Goal: Entertainment & Leisure: Consume media (video, audio)

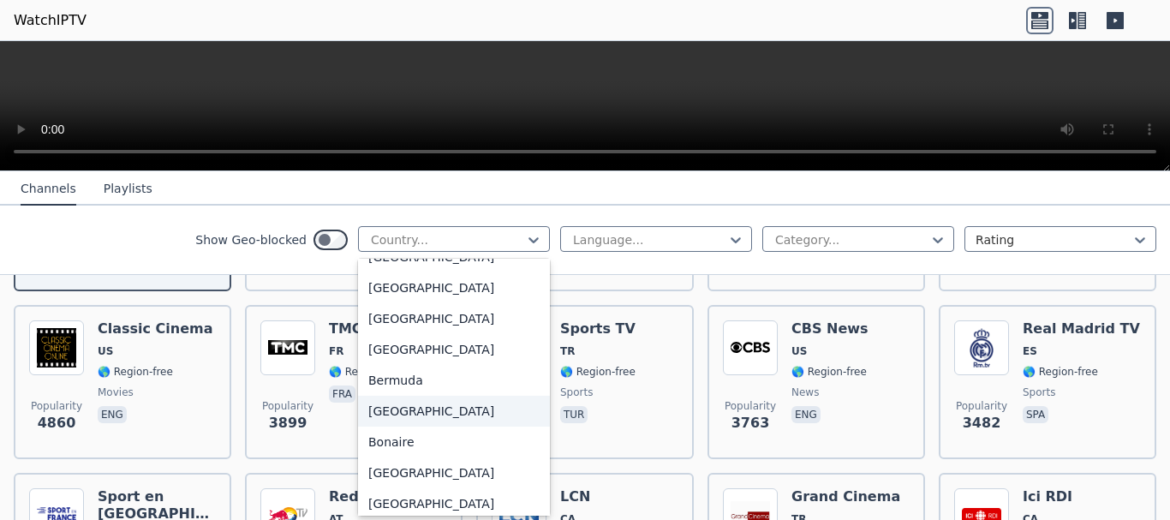
scroll to position [428, 0]
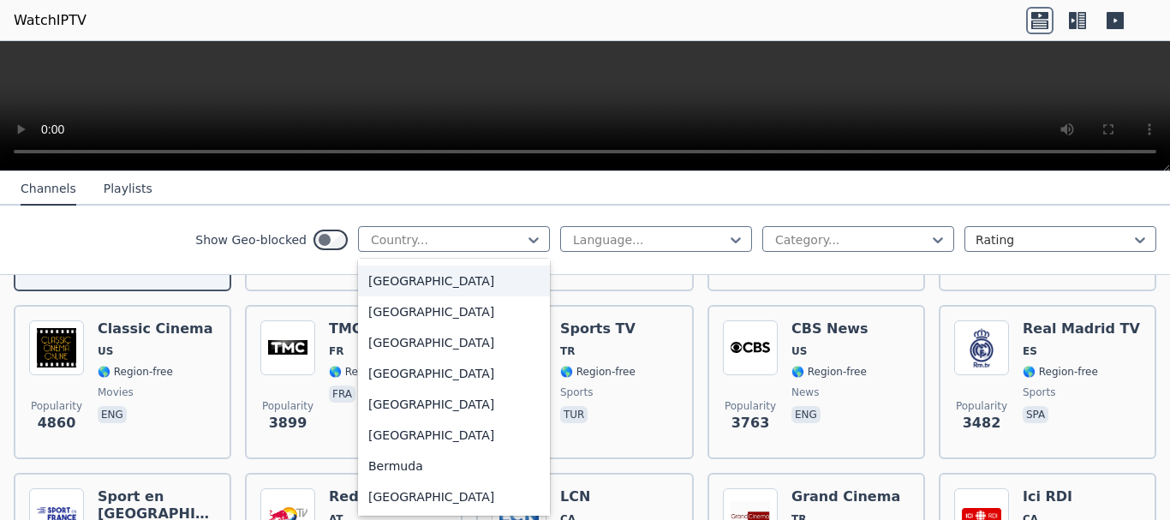
click at [384, 277] on div "[GEOGRAPHIC_DATA]" at bounding box center [454, 280] width 192 height 31
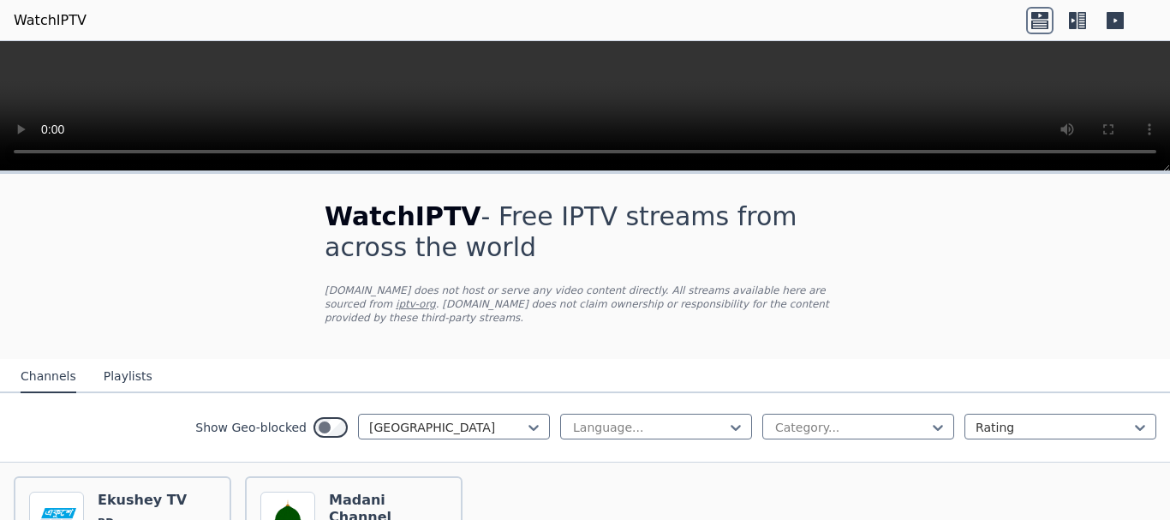
scroll to position [169, 0]
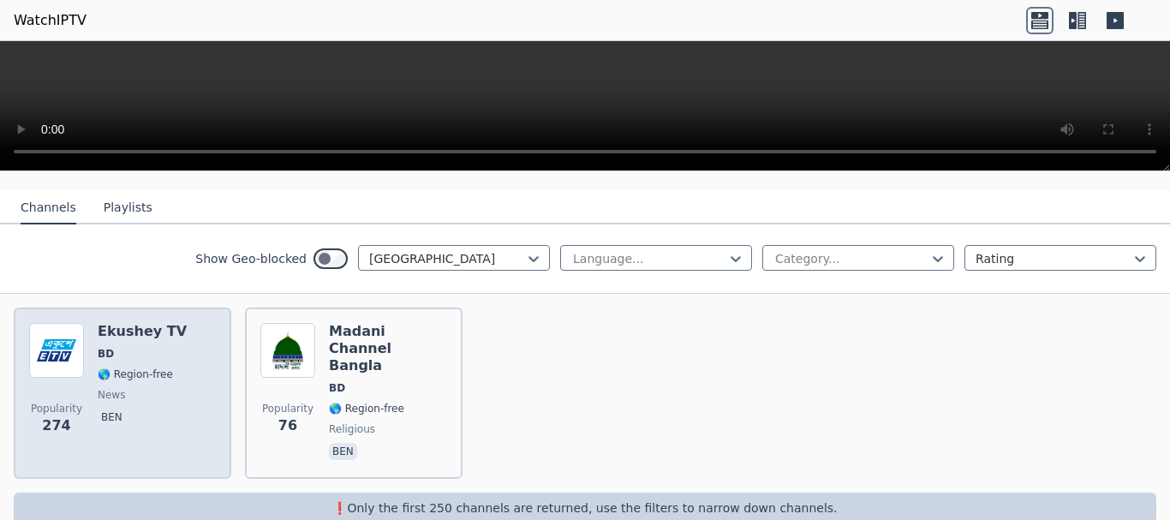
click at [123, 350] on div "Ekushey TV BD 🌎 Region-free news ben" at bounding box center [142, 393] width 89 height 140
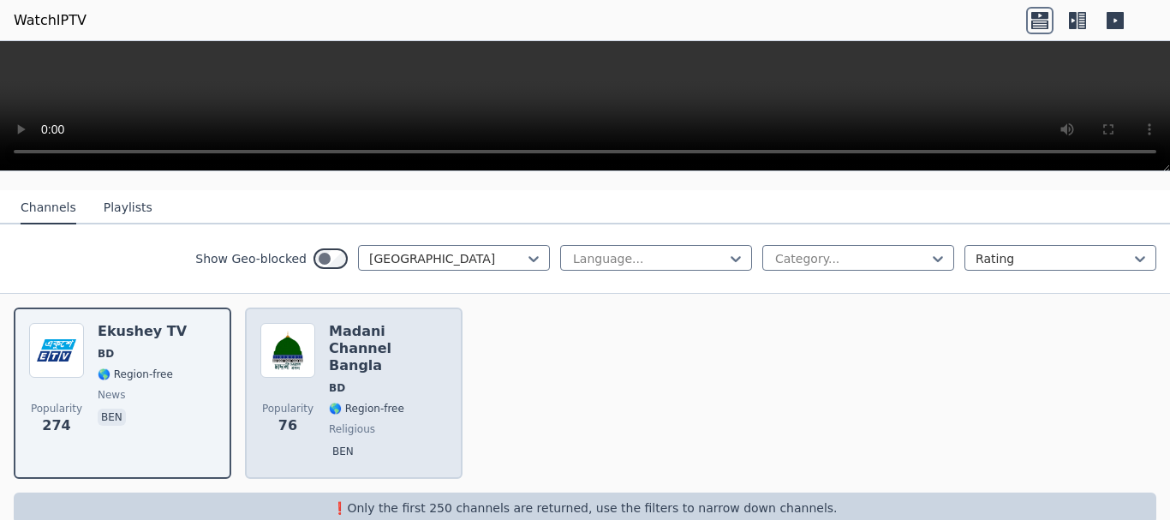
click at [375, 402] on span "🌎 Region-free" at bounding box center [366, 409] width 75 height 14
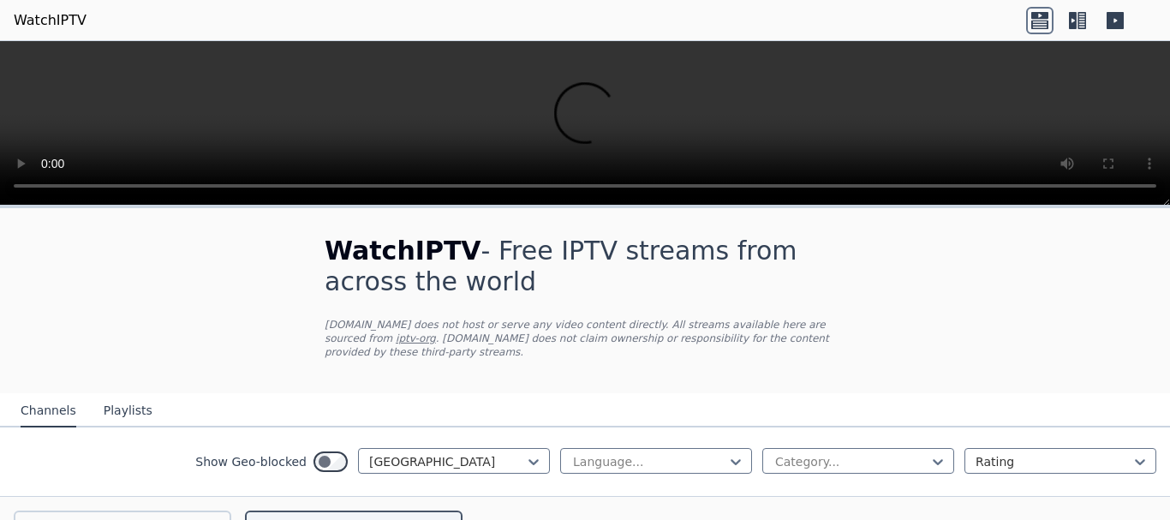
scroll to position [203, 0]
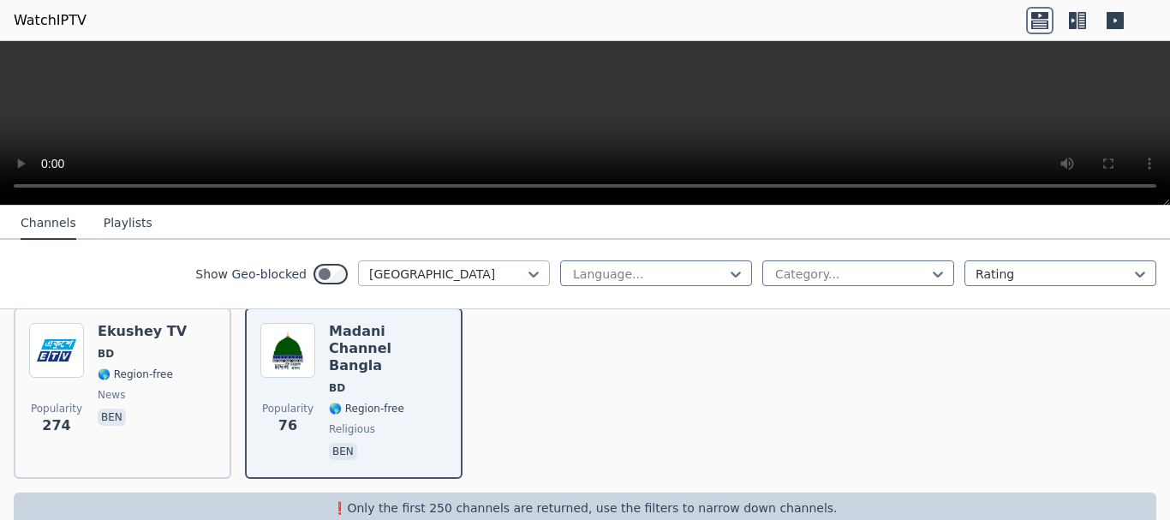
click at [499, 272] on div at bounding box center [447, 273] width 156 height 17
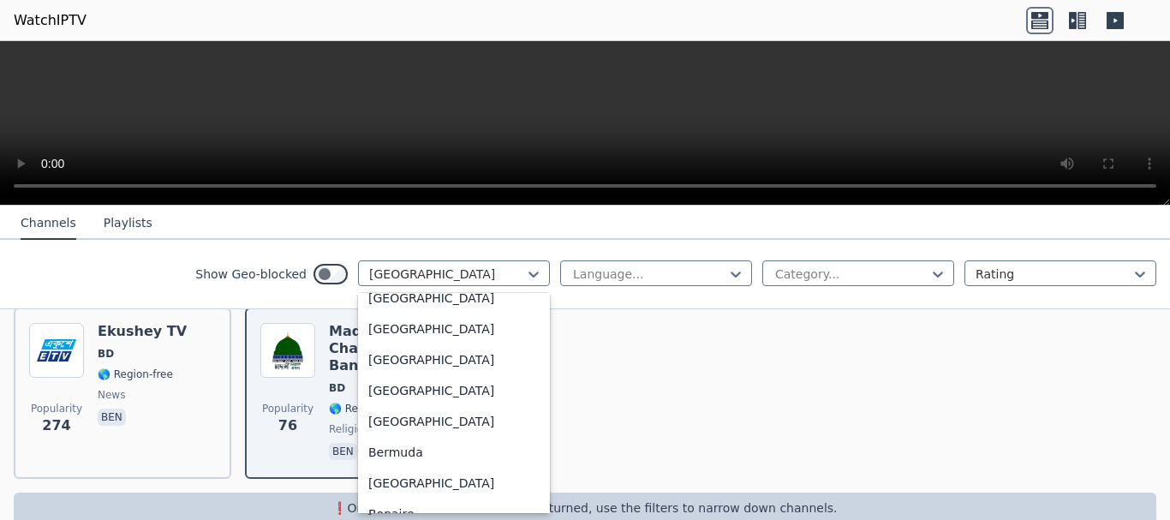
scroll to position [0, 0]
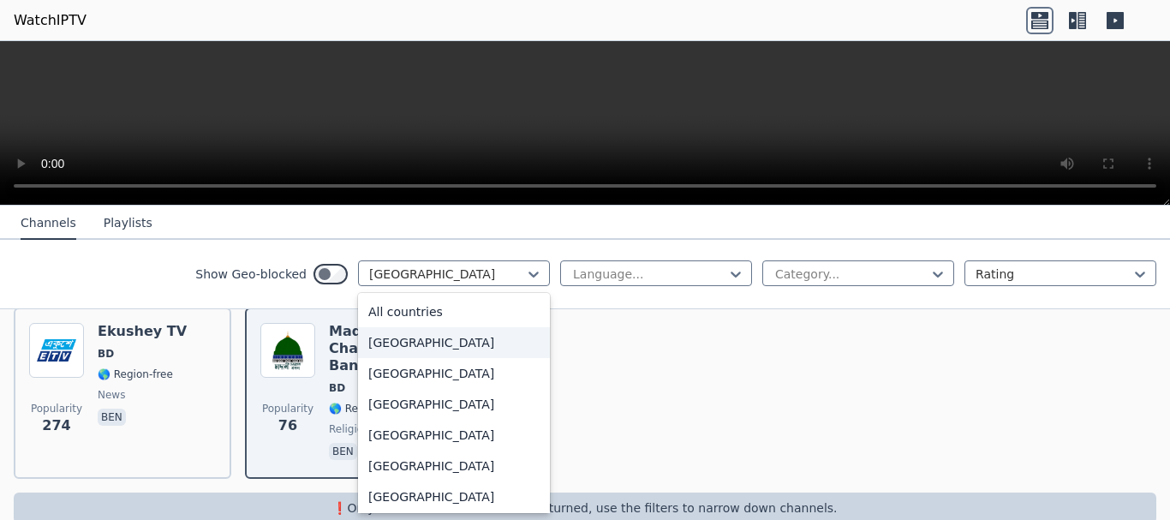
click at [438, 342] on div "[GEOGRAPHIC_DATA]" at bounding box center [454, 342] width 192 height 31
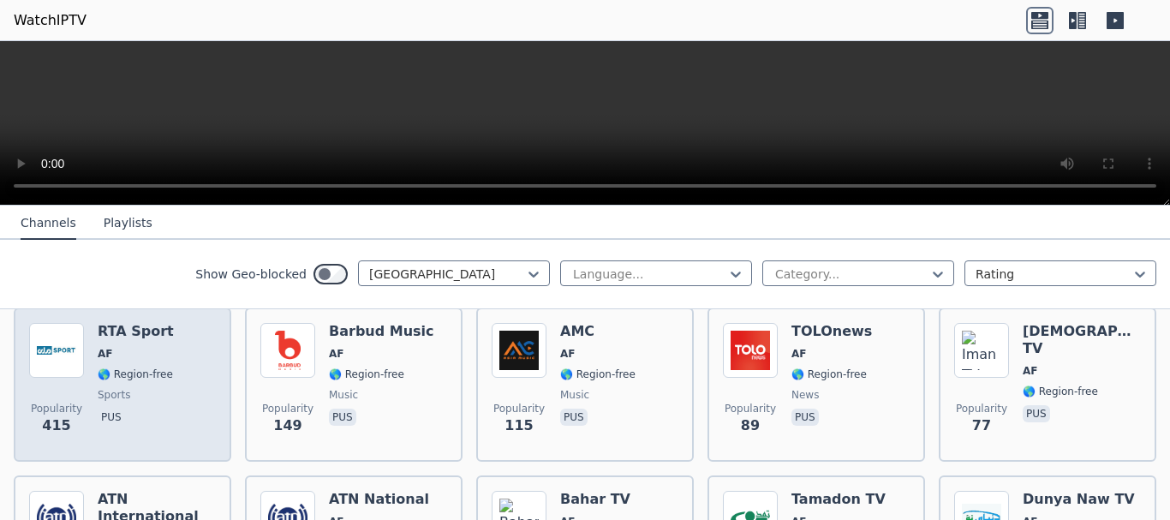
click at [126, 388] on span "sports" at bounding box center [136, 395] width 76 height 14
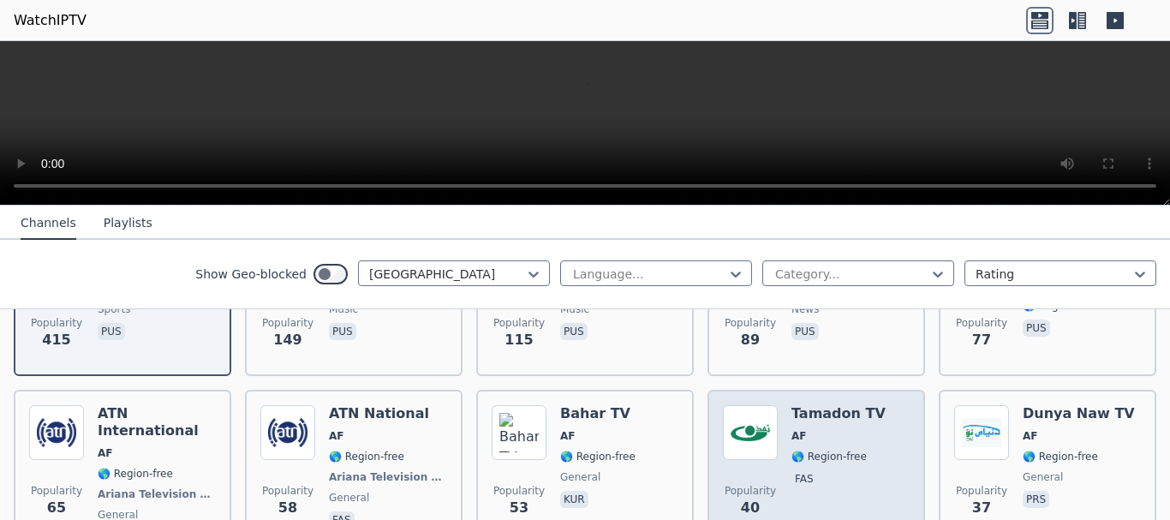
scroll to position [374, 0]
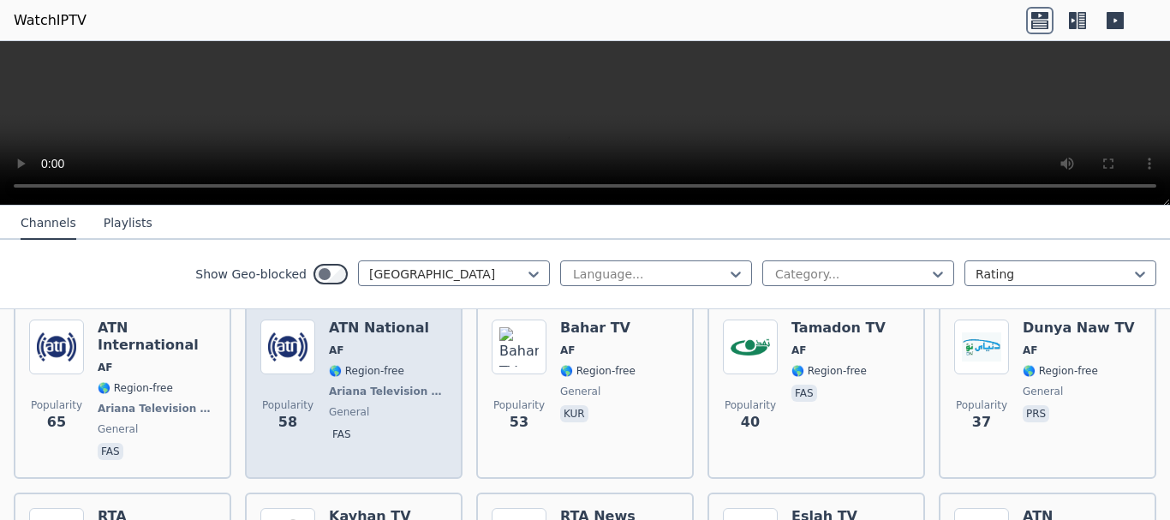
click at [381, 364] on span "🌎 Region-free" at bounding box center [366, 371] width 75 height 14
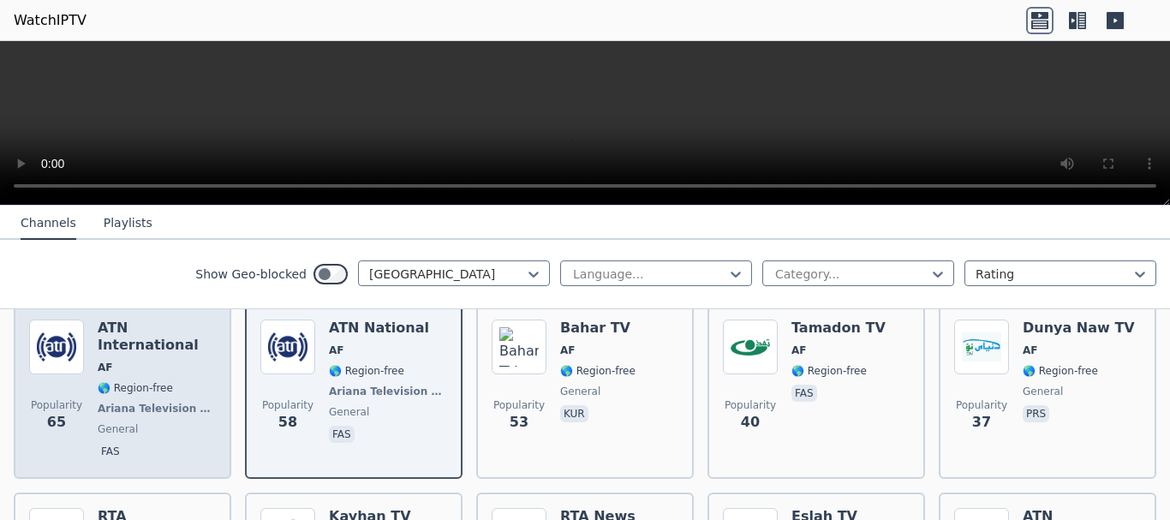
click at [120, 422] on span "general" at bounding box center [118, 429] width 40 height 14
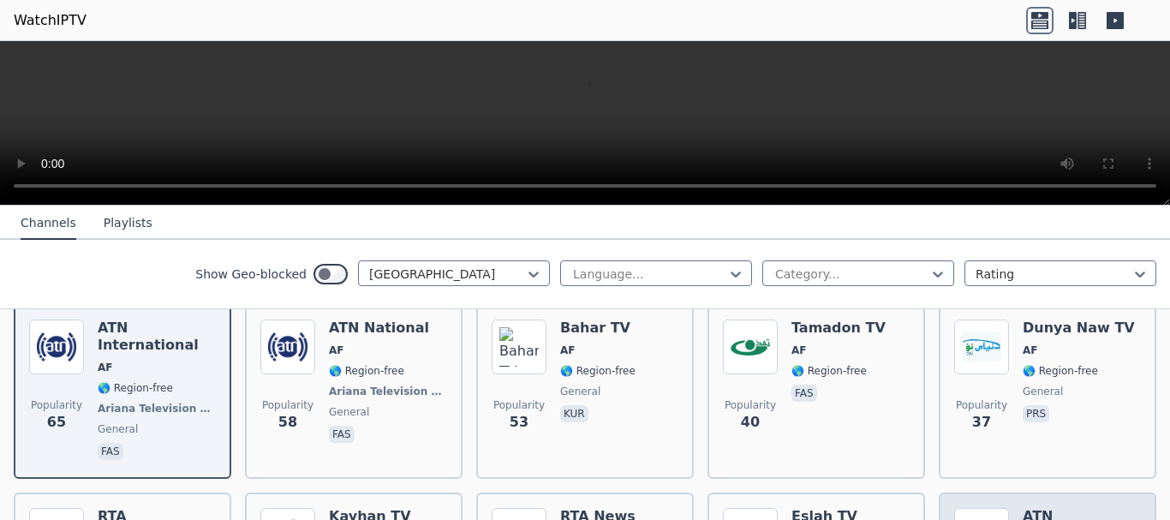
scroll to position [545, 0]
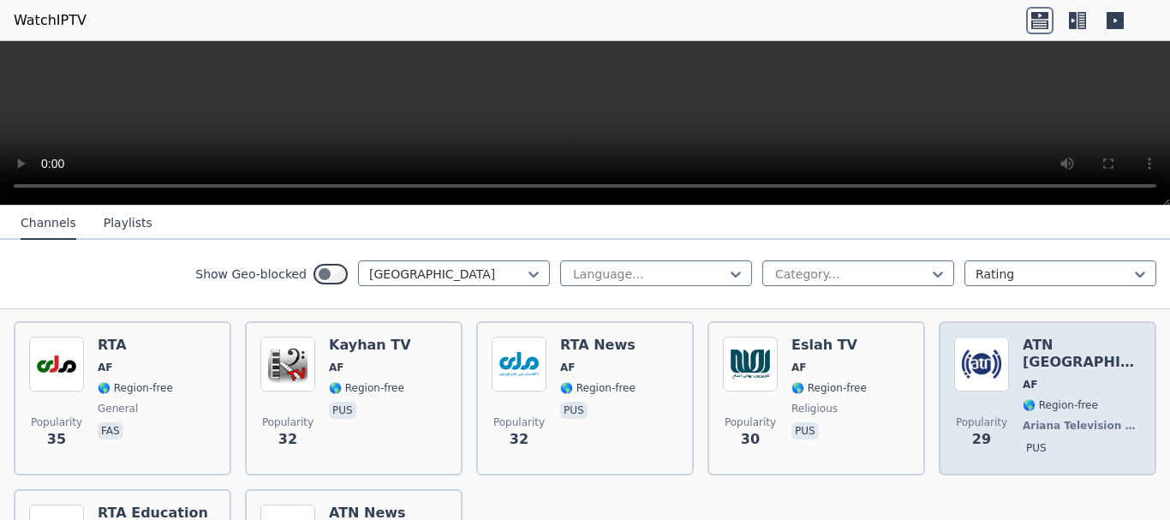
click at [1036, 398] on span "🌎 Region-free" at bounding box center [1059, 405] width 75 height 14
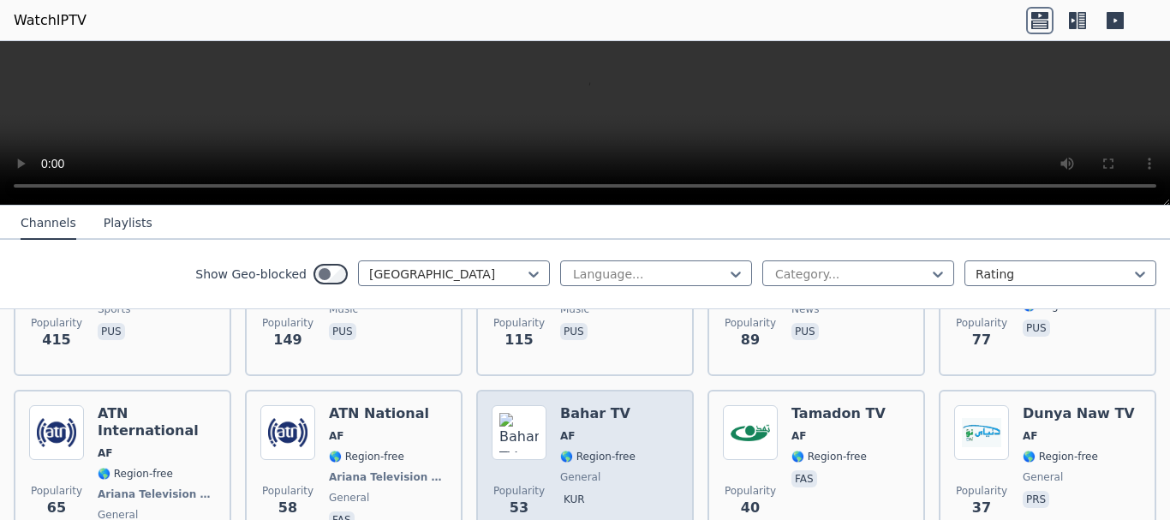
scroll to position [0, 0]
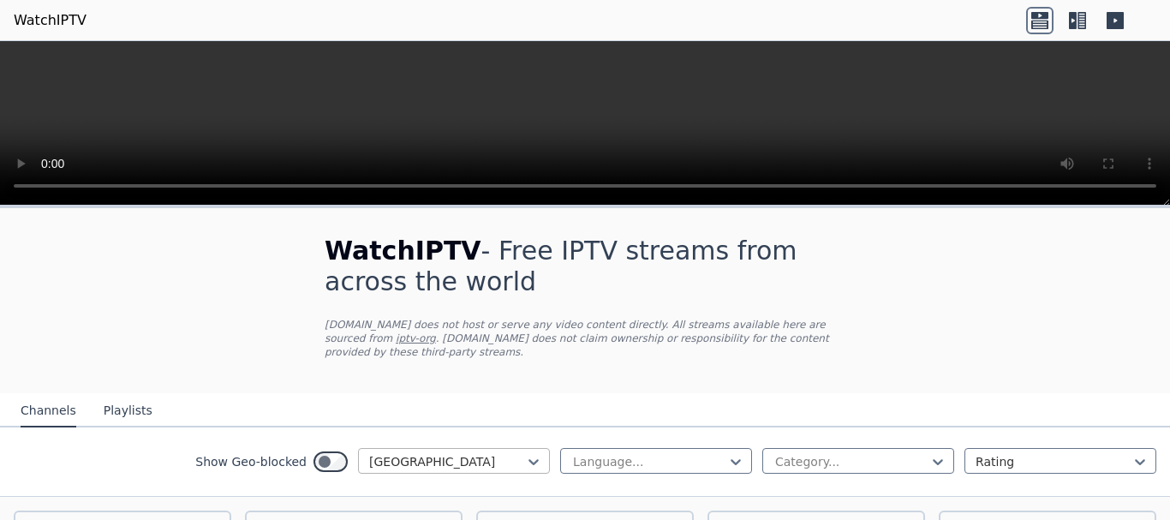
click at [473, 453] on div at bounding box center [447, 461] width 156 height 17
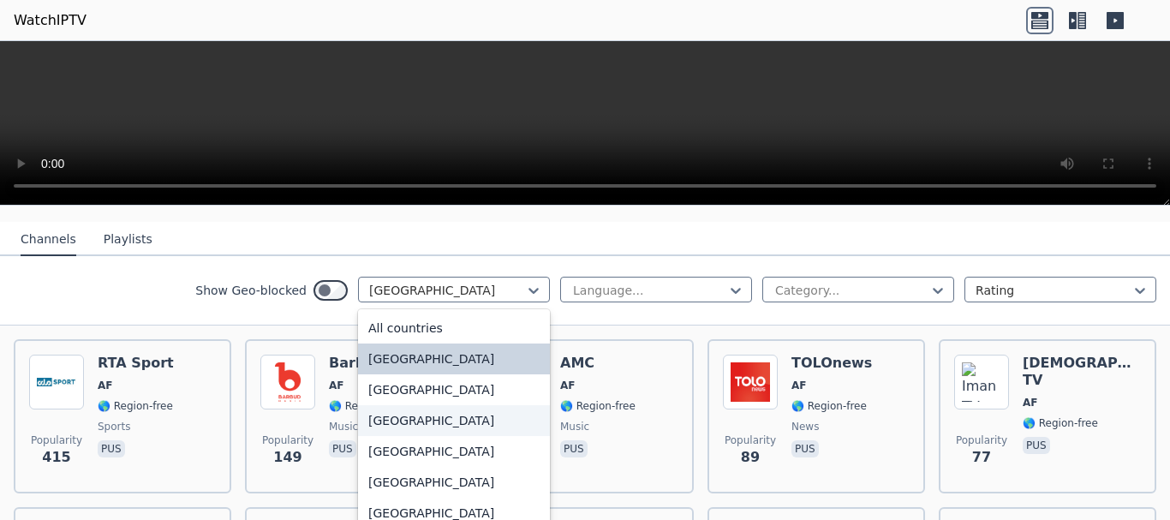
scroll to position [86, 0]
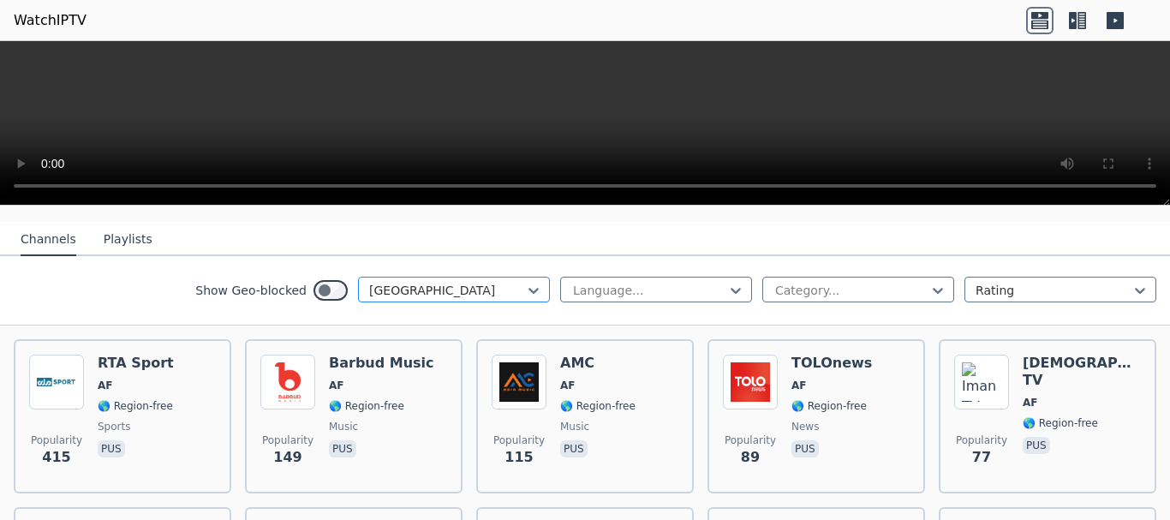
click at [426, 282] on div at bounding box center [447, 290] width 156 height 17
click at [428, 282] on div at bounding box center [447, 290] width 156 height 17
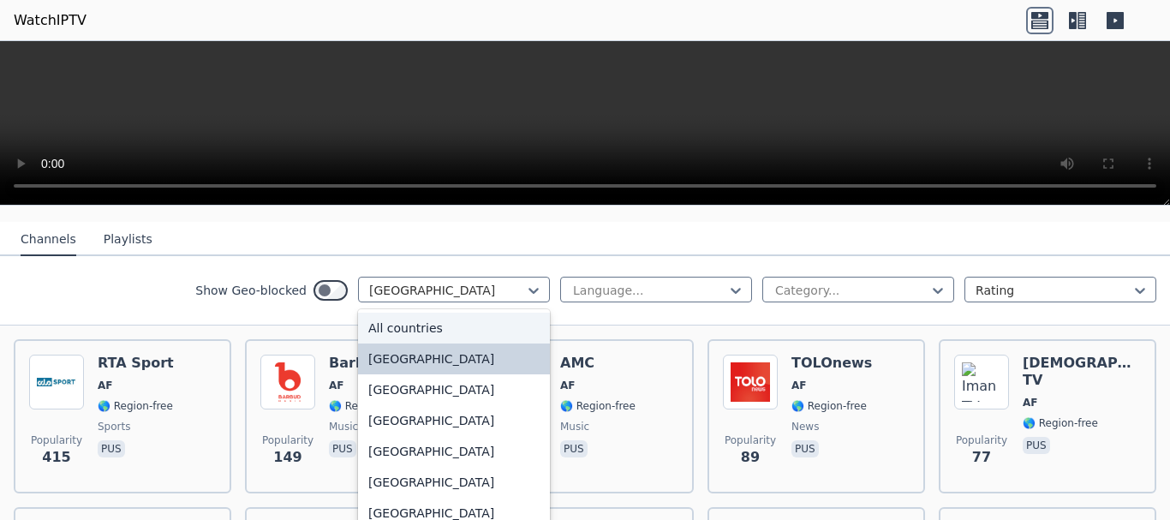
click at [406, 320] on div "All countries" at bounding box center [454, 328] width 192 height 31
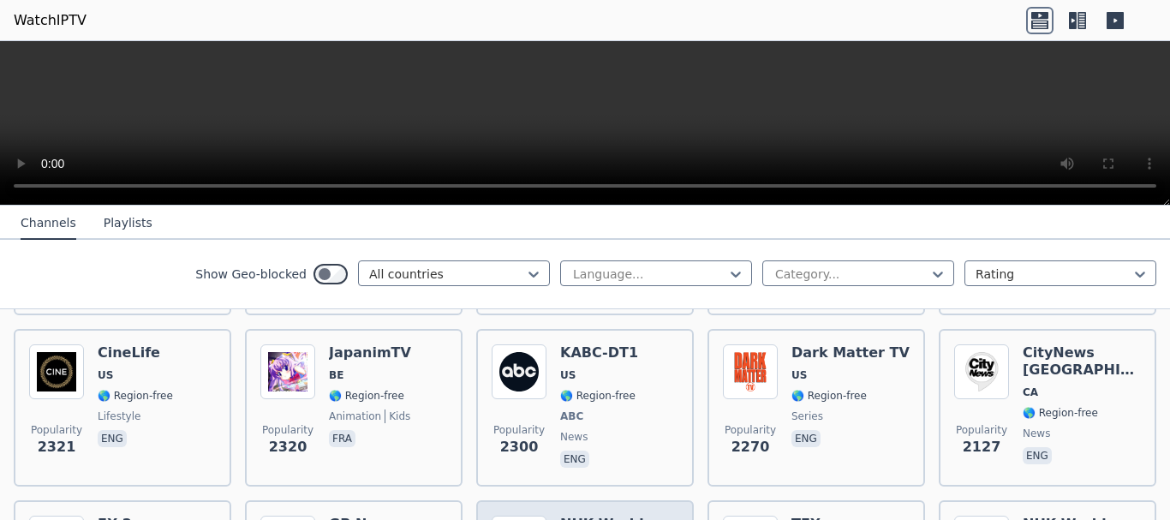
scroll to position [942, 0]
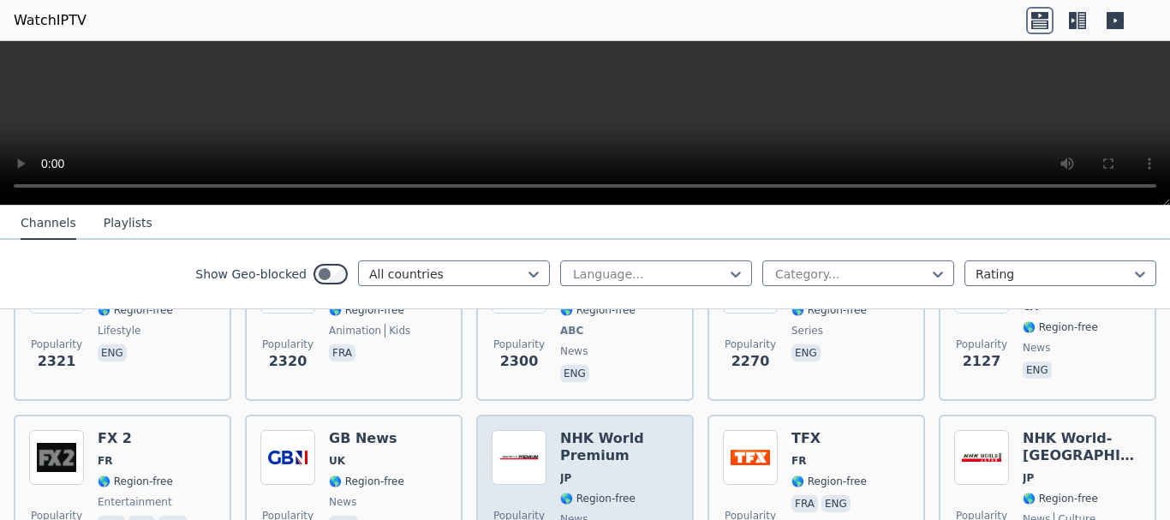
click at [612, 436] on h6 "NHK World Premium" at bounding box center [619, 447] width 118 height 34
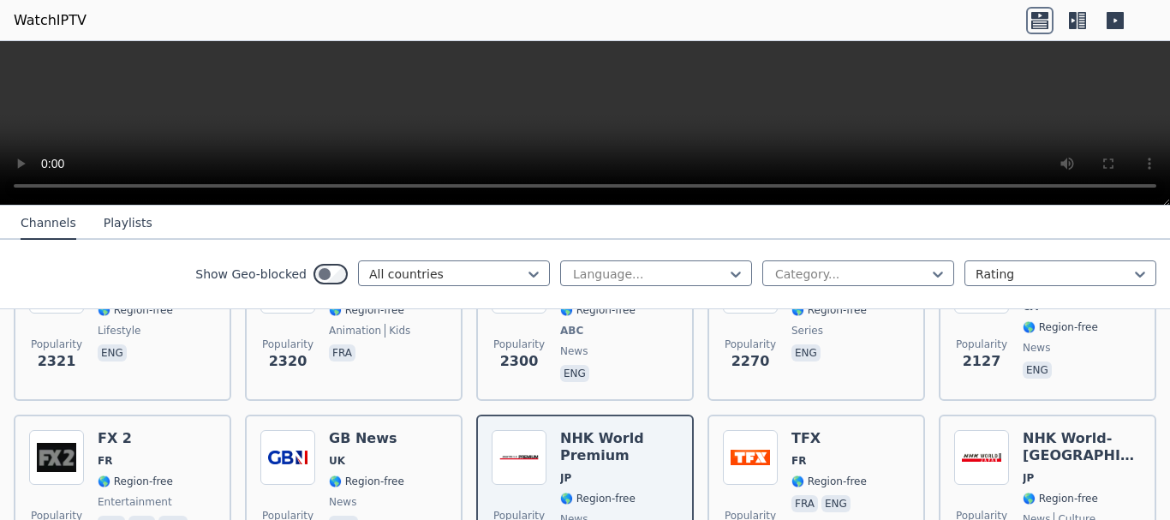
click at [1041, 15] on icon at bounding box center [1039, 20] width 27 height 27
click at [1078, 16] on icon at bounding box center [1081, 20] width 9 height 17
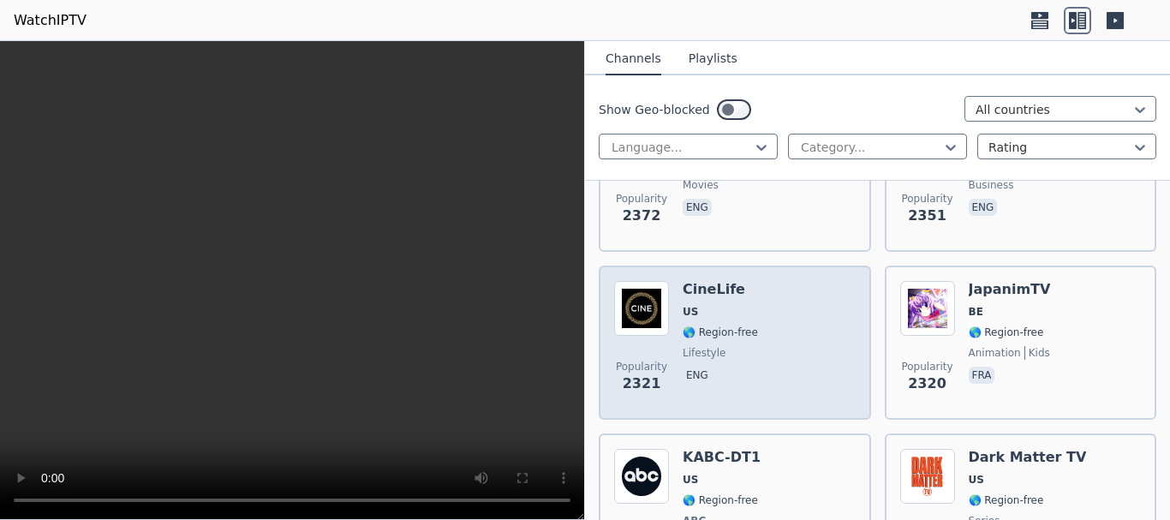
scroll to position [2055, 0]
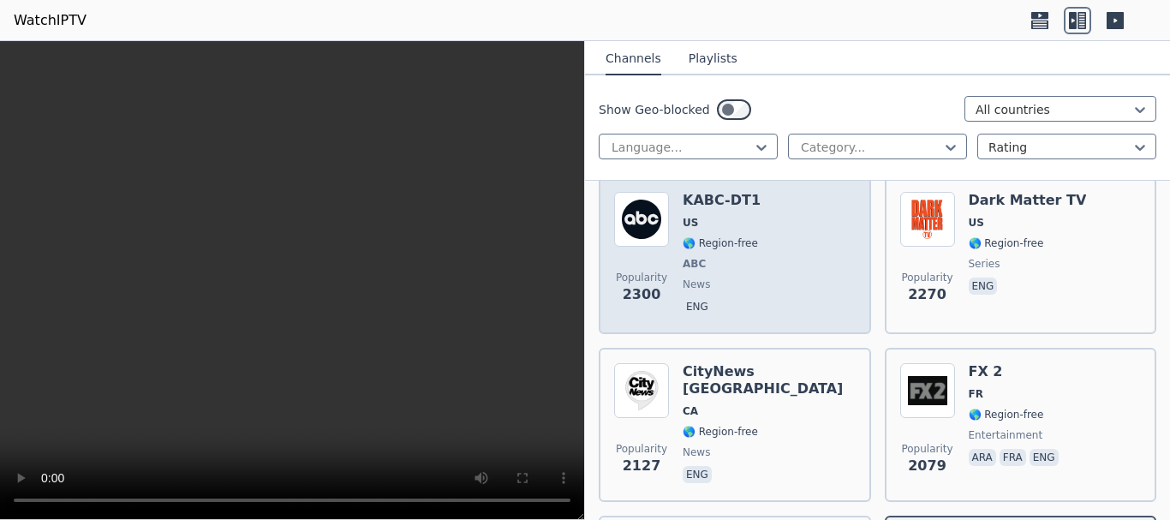
click at [729, 236] on div "KABC-DT1 US 🌎 Region-free ABC news eng" at bounding box center [721, 255] width 78 height 127
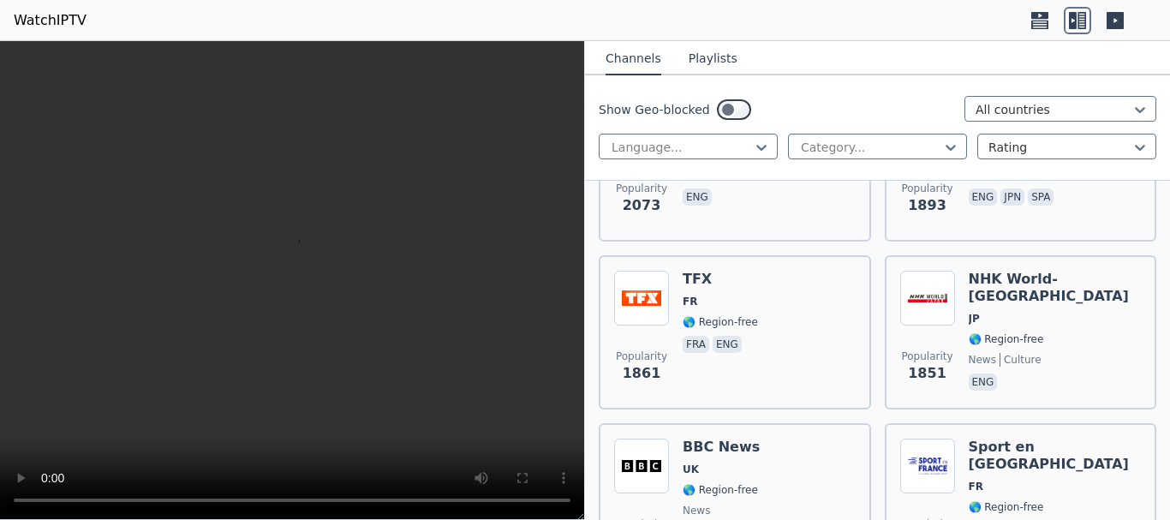
scroll to position [2825, 0]
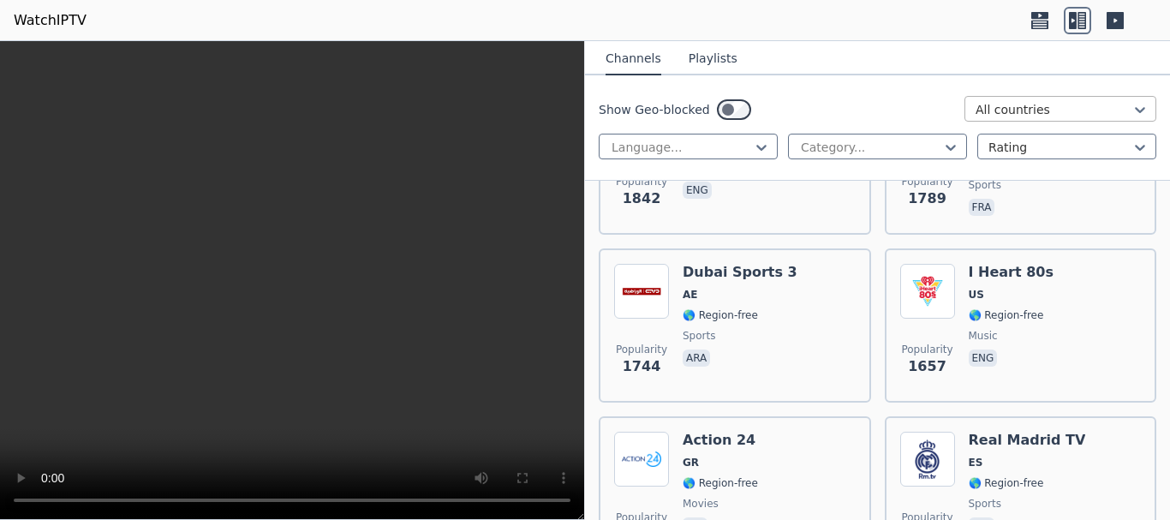
click at [990, 114] on div at bounding box center [1053, 109] width 156 height 17
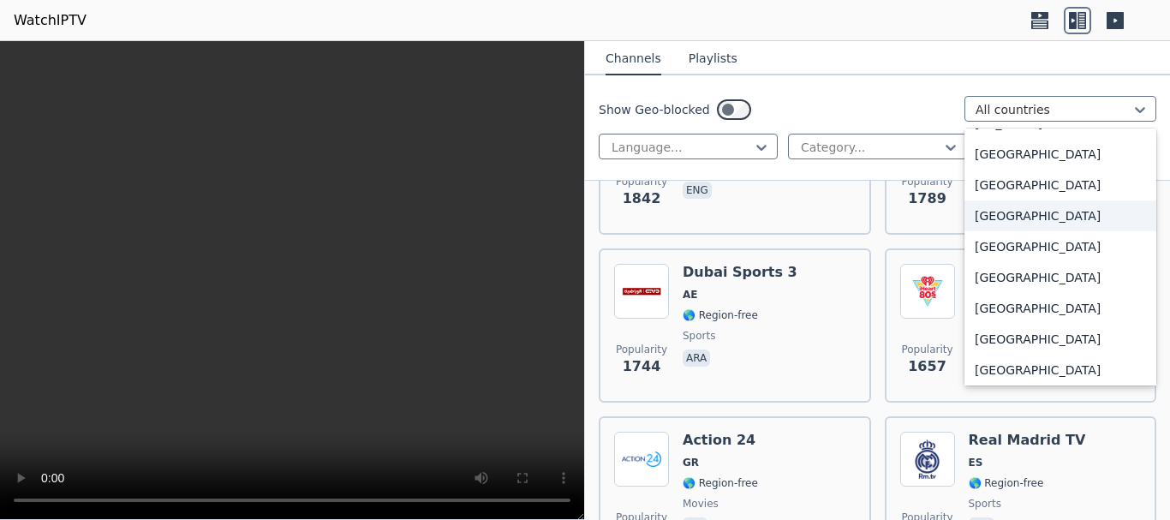
scroll to position [2569, 0]
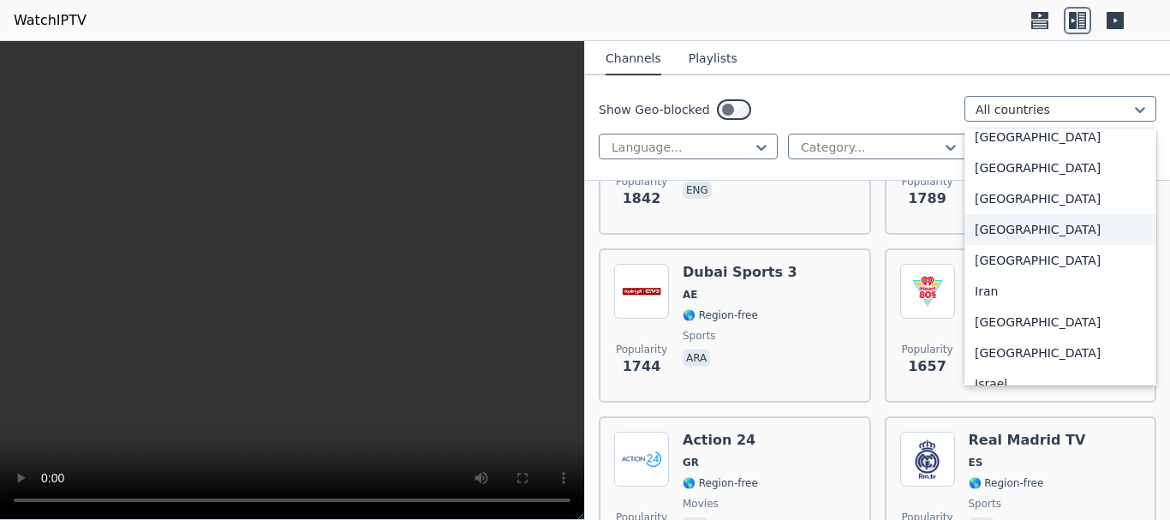
click at [979, 245] on div "[GEOGRAPHIC_DATA]" at bounding box center [1060, 229] width 192 height 31
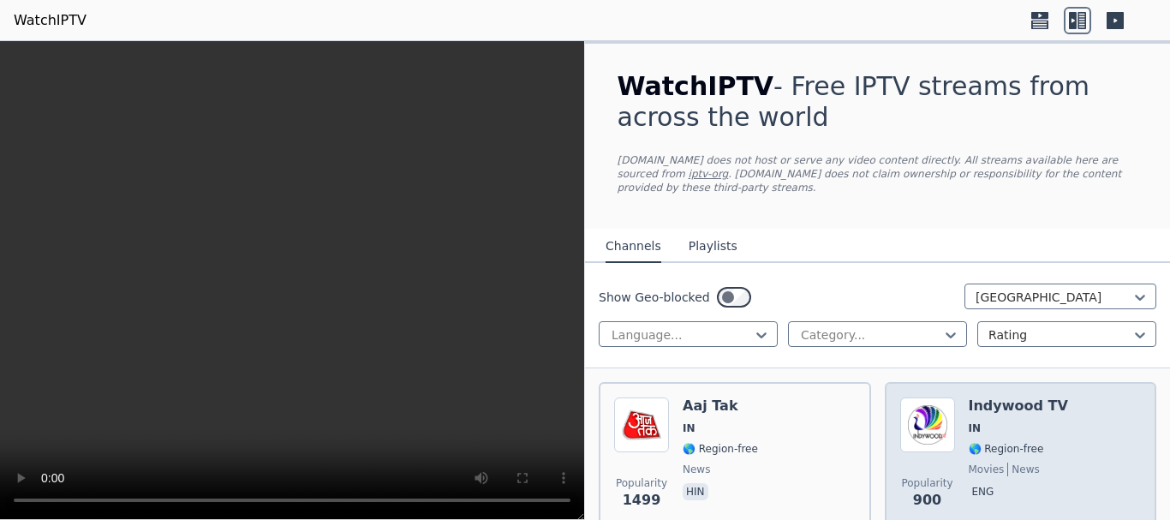
scroll to position [171, 0]
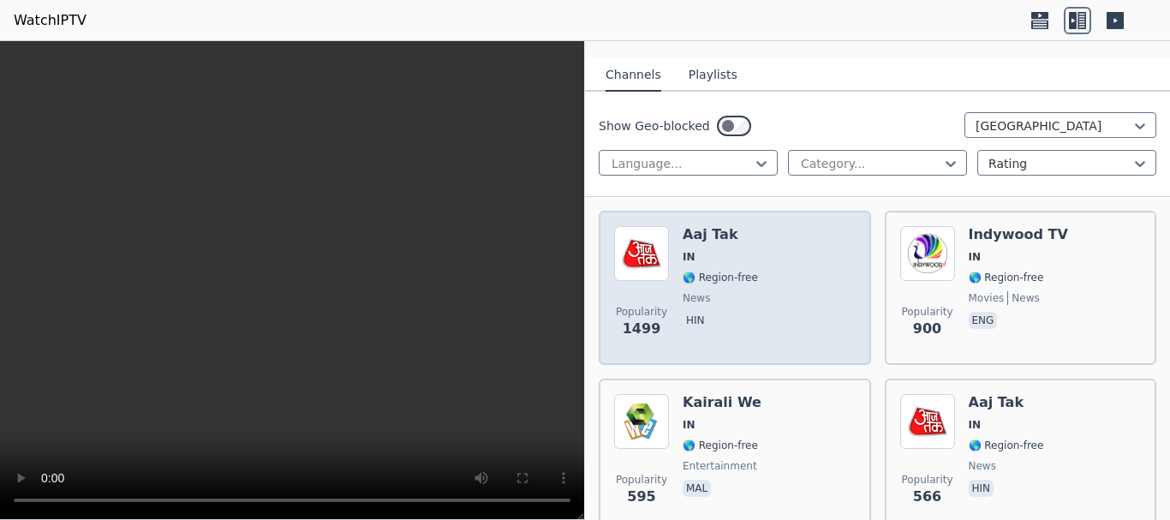
click at [790, 272] on div "Popularity 1499 Aaj Tak IN 🌎 Region-free news hin" at bounding box center [734, 287] width 241 height 123
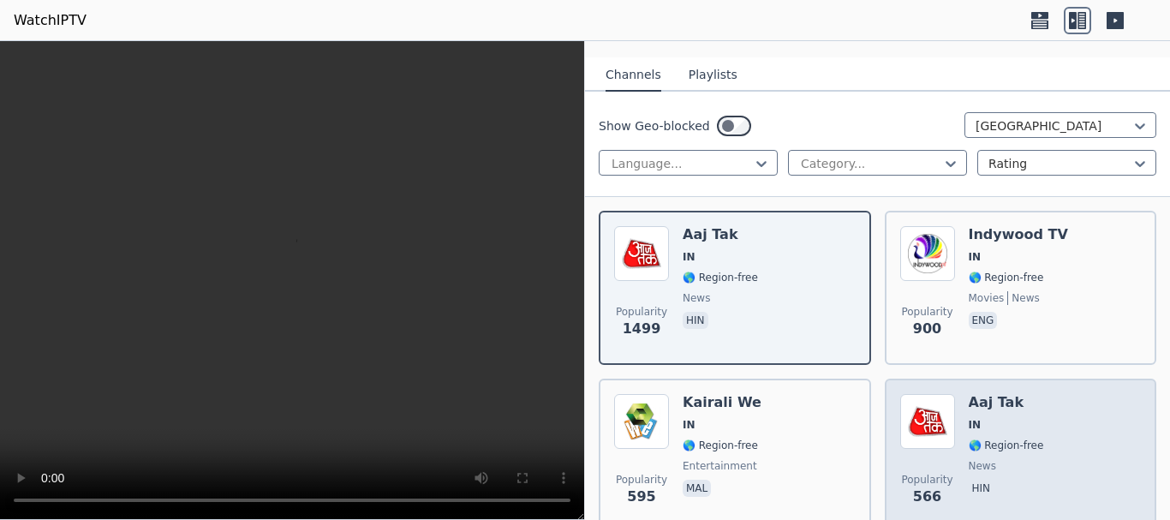
scroll to position [257, 0]
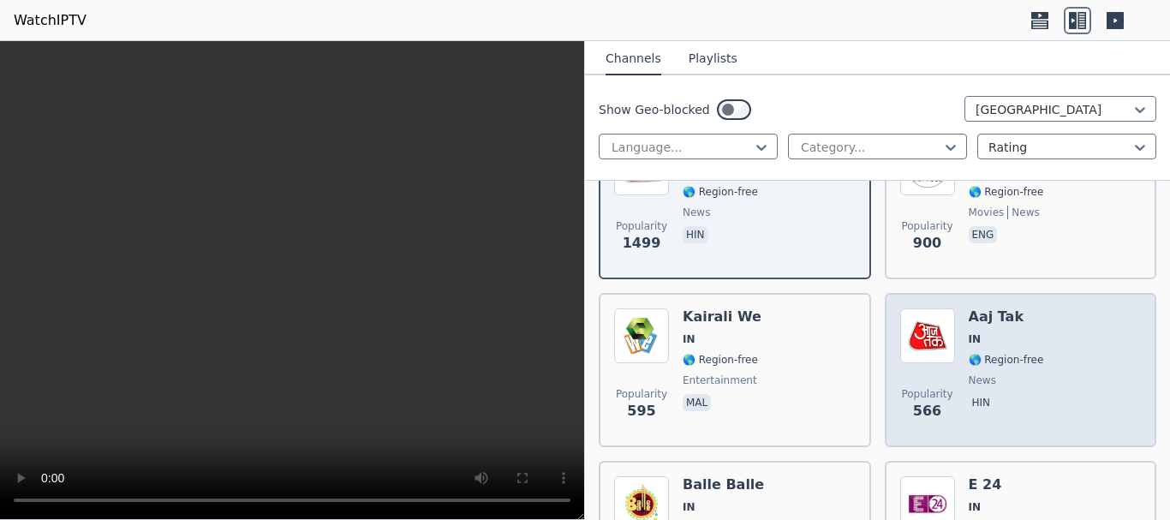
click at [985, 353] on span "🌎 Region-free" at bounding box center [1005, 360] width 75 height 14
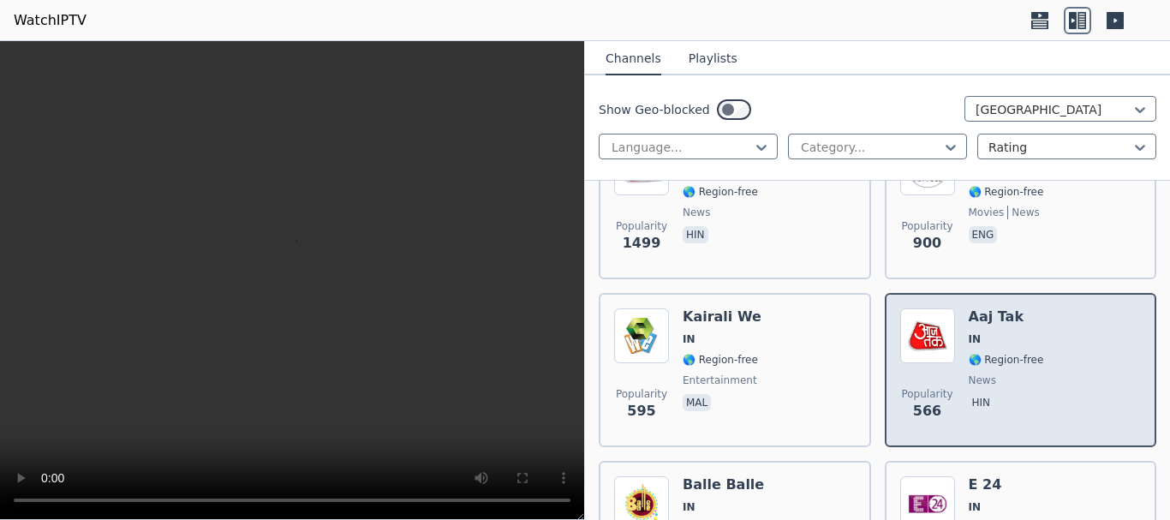
scroll to position [428, 0]
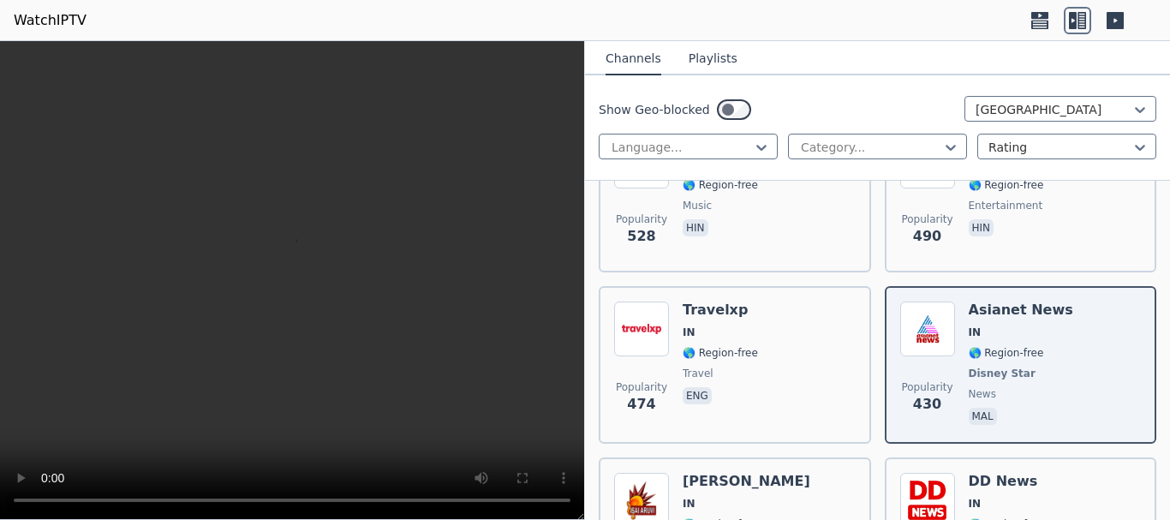
scroll to position [685, 0]
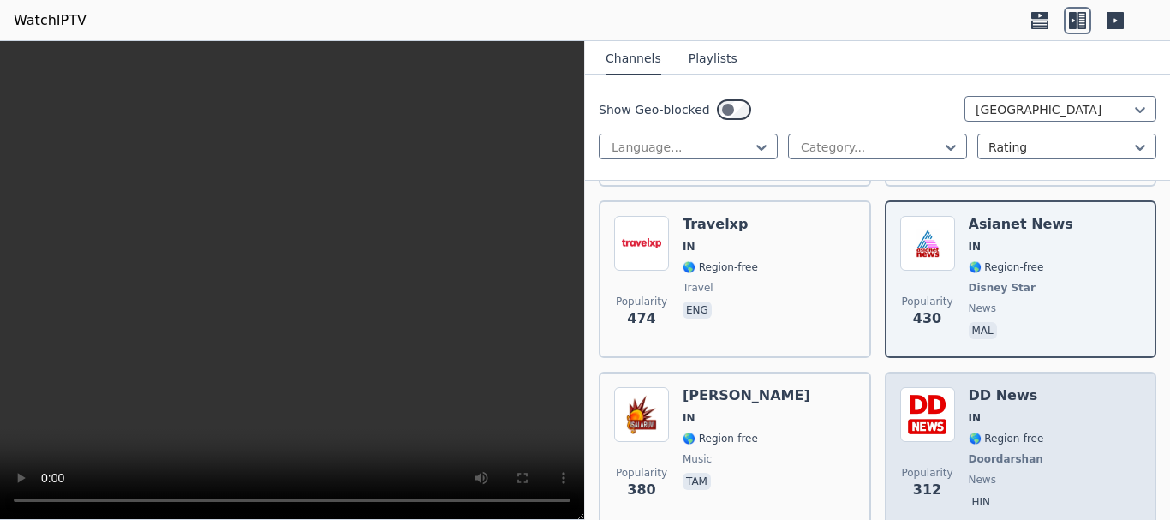
click at [1062, 436] on div "Popularity 312 DD News IN 🌎 Region-free Doordarshan news hin" at bounding box center [1020, 450] width 241 height 127
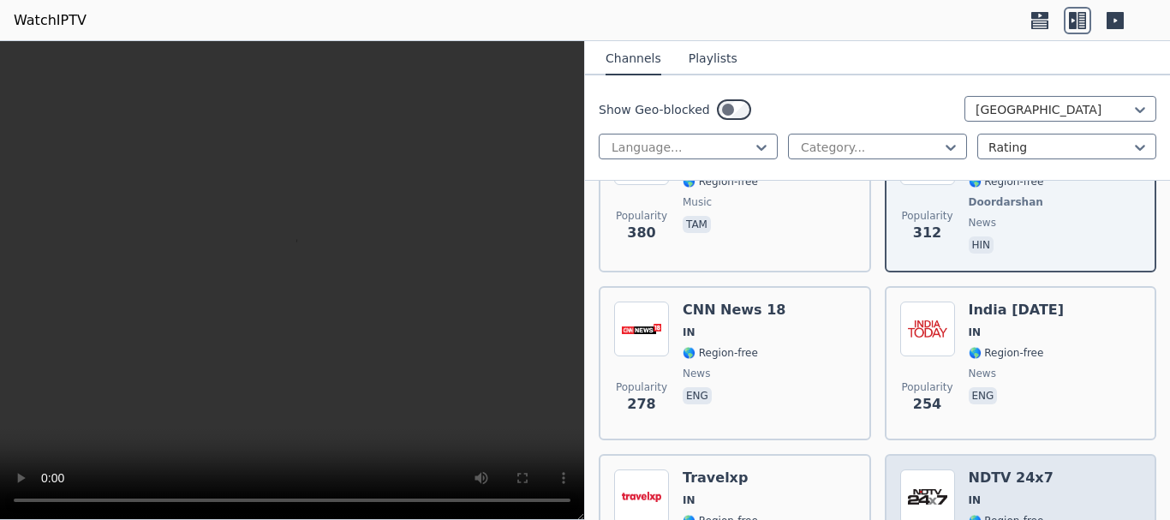
scroll to position [1027, 0]
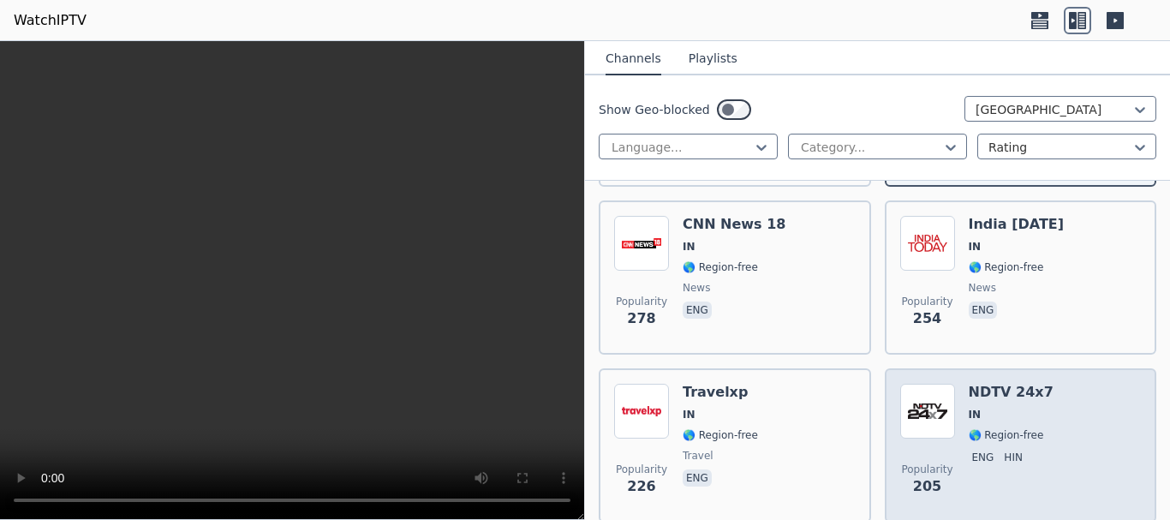
click at [1046, 415] on div "Popularity 205 NDTV 24x7 IN 🌎 Region-free eng hin" at bounding box center [1020, 445] width 241 height 123
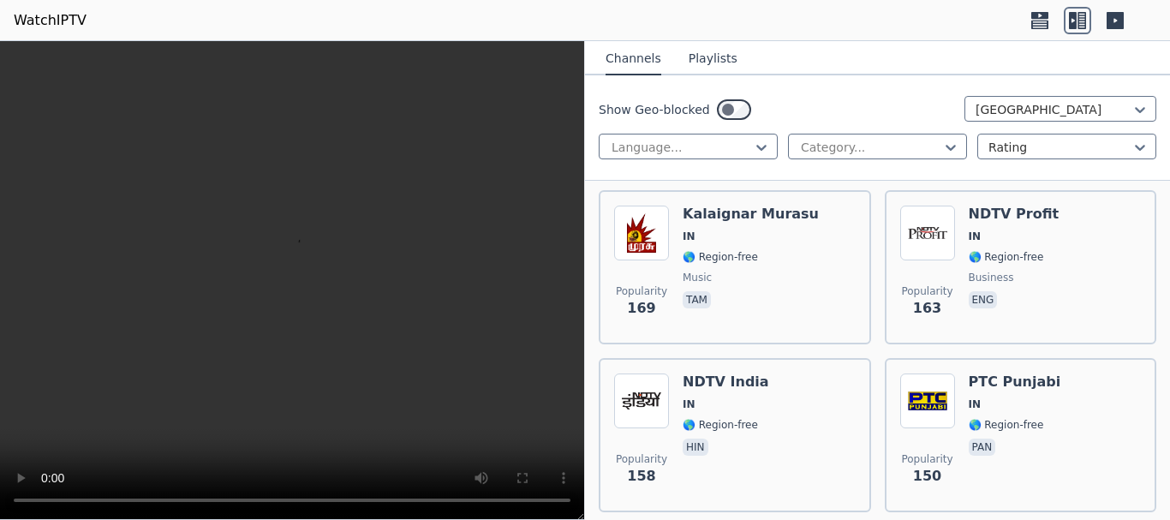
scroll to position [1969, 0]
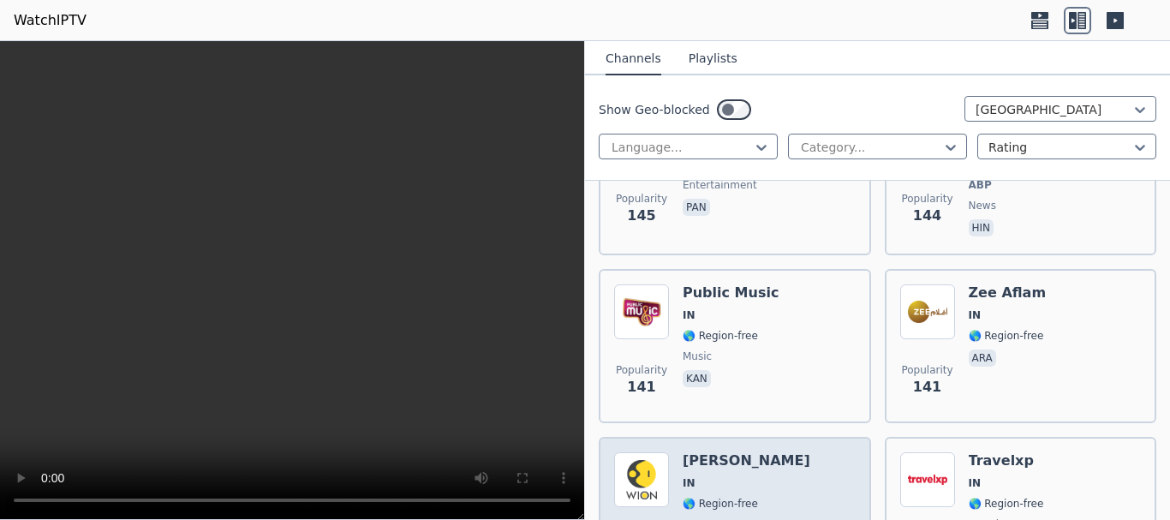
click at [772, 487] on div "Popularity 134 [PERSON_NAME] IN 🌎 Region-free news eng" at bounding box center [734, 513] width 241 height 123
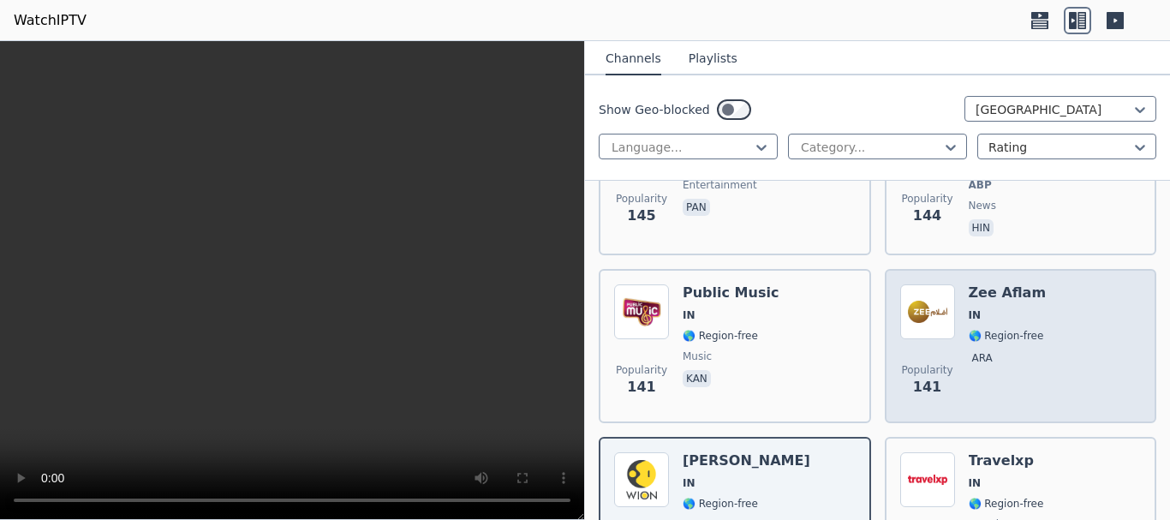
click at [1024, 329] on span "🌎 Region-free" at bounding box center [1005, 336] width 75 height 14
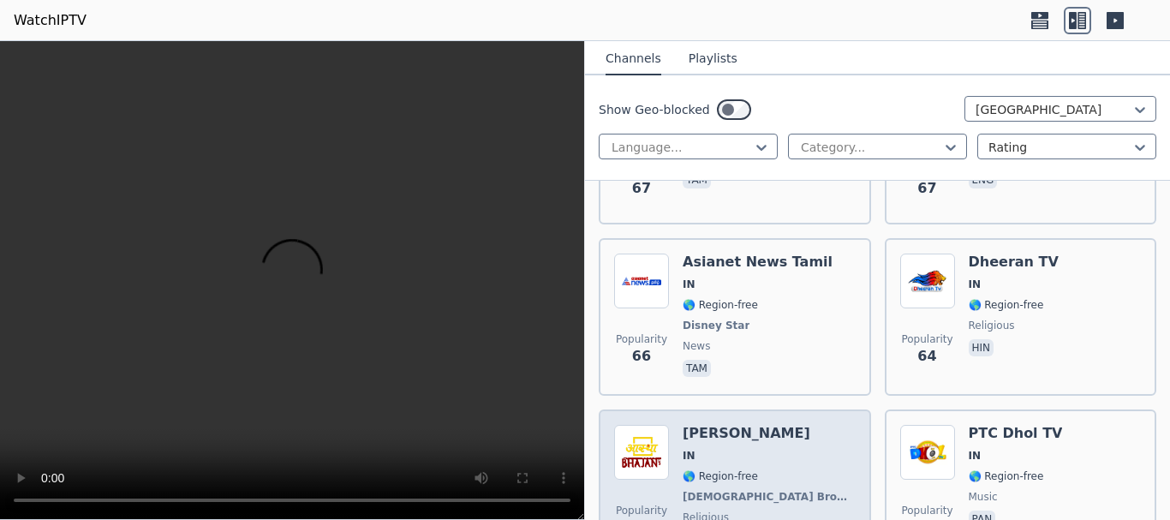
scroll to position [4024, 0]
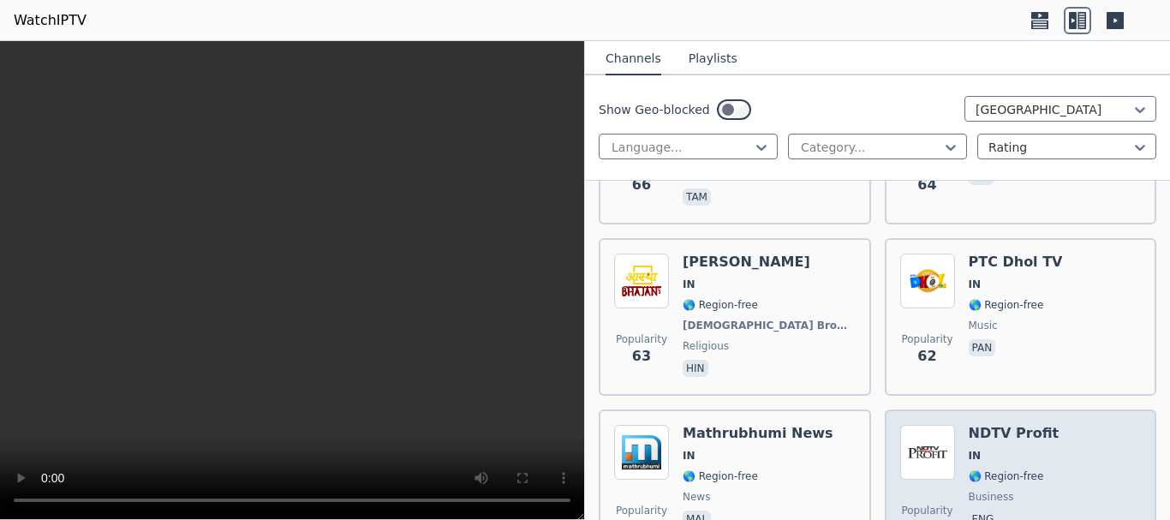
click at [976, 449] on span "IN" at bounding box center [1013, 456] width 91 height 14
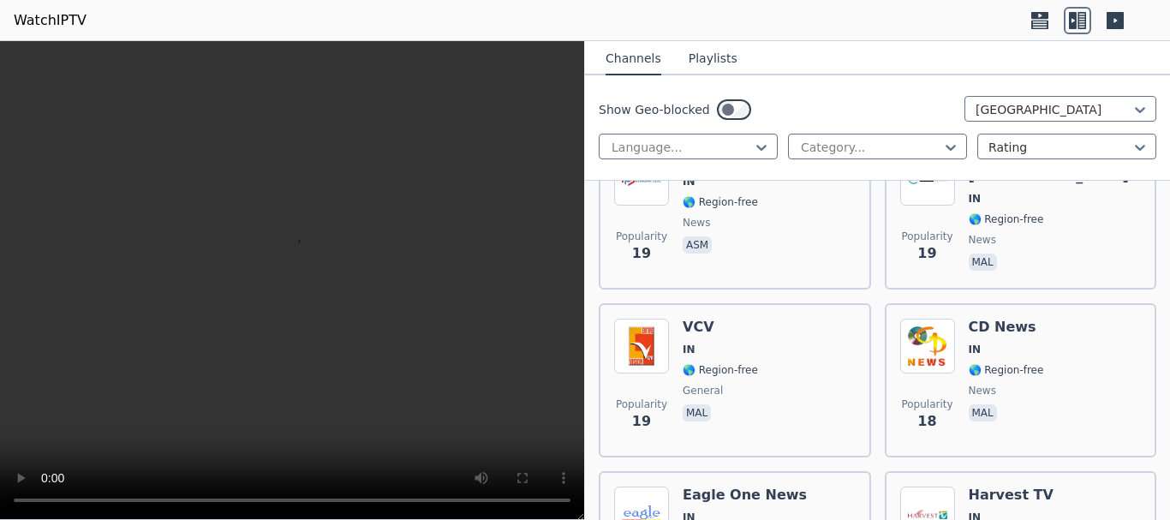
scroll to position [11302, 0]
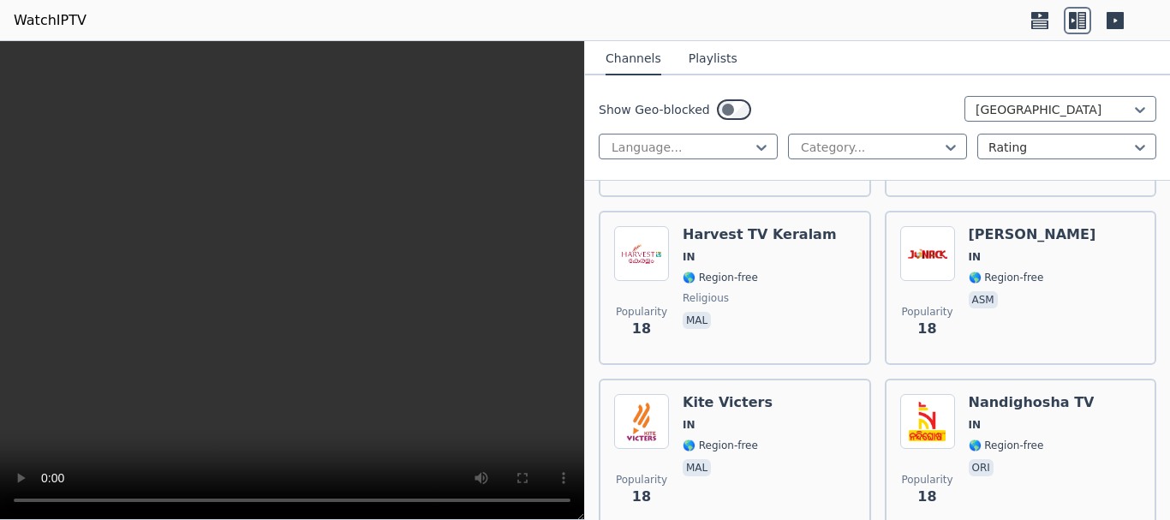
click at [1012, 418] on span "IN" at bounding box center [1031, 425] width 126 height 14
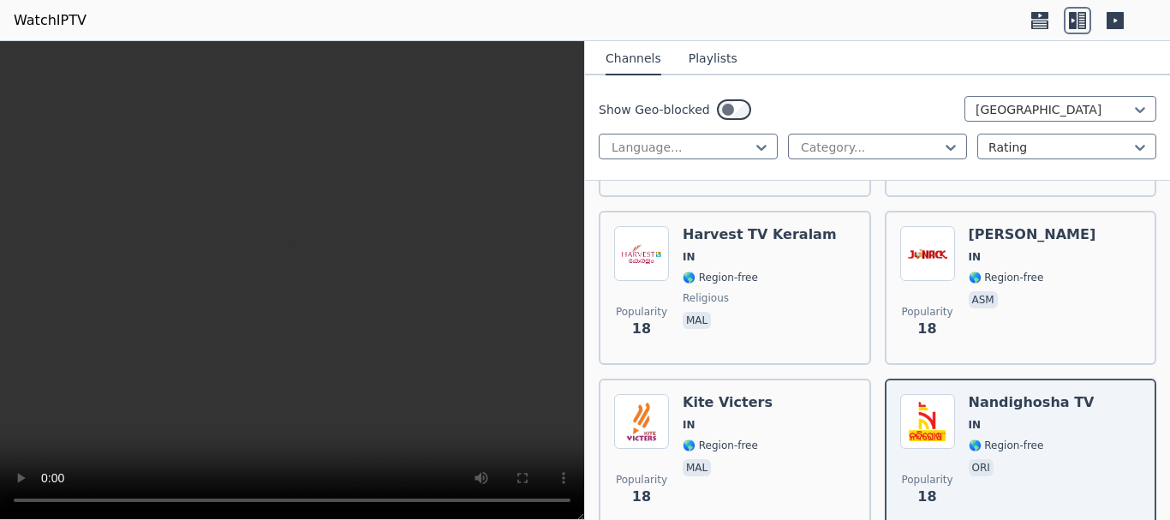
scroll to position [11523, 0]
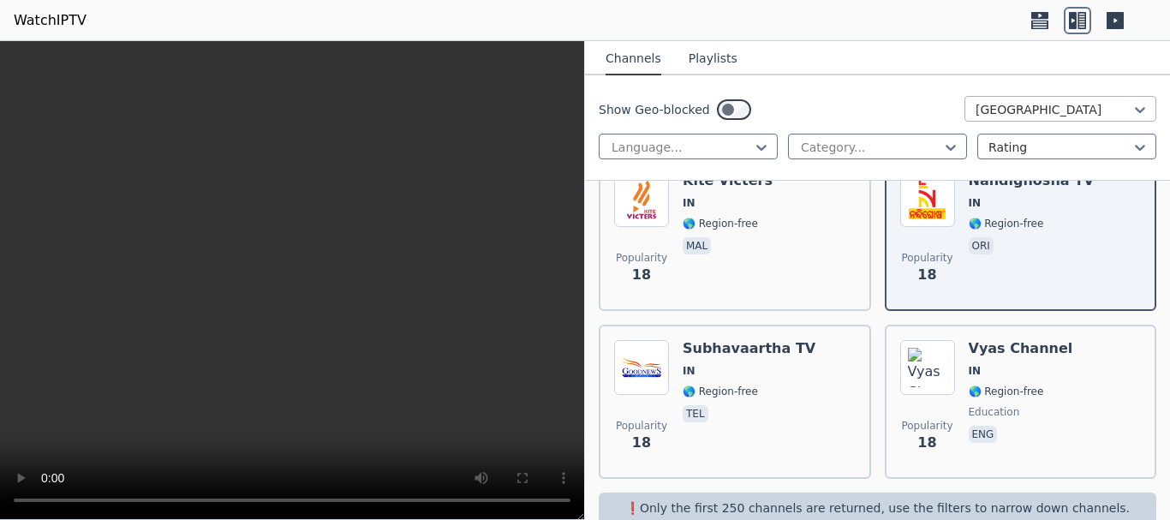
click at [1039, 113] on div at bounding box center [1053, 109] width 156 height 17
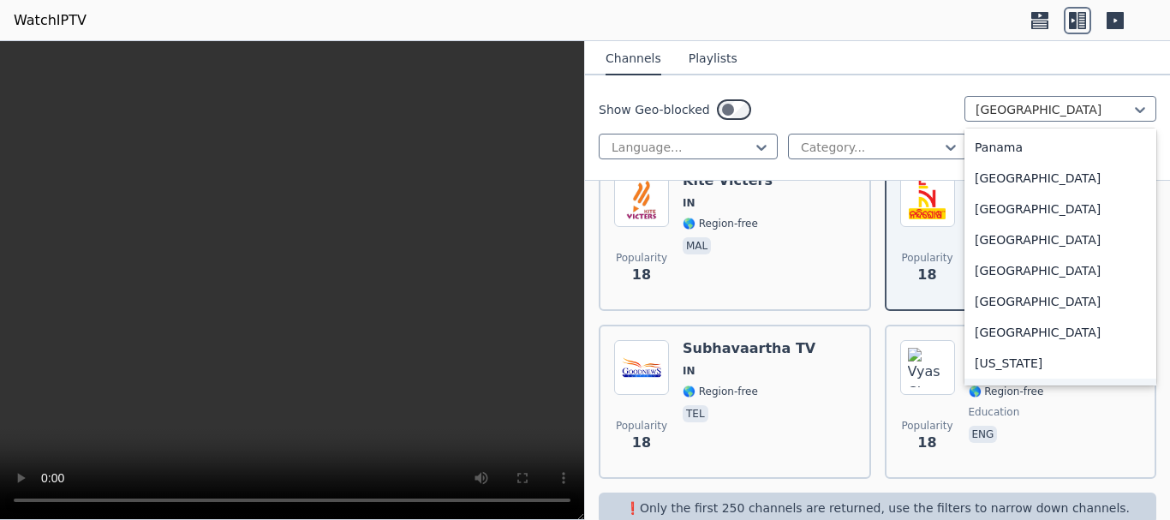
scroll to position [4339, 0]
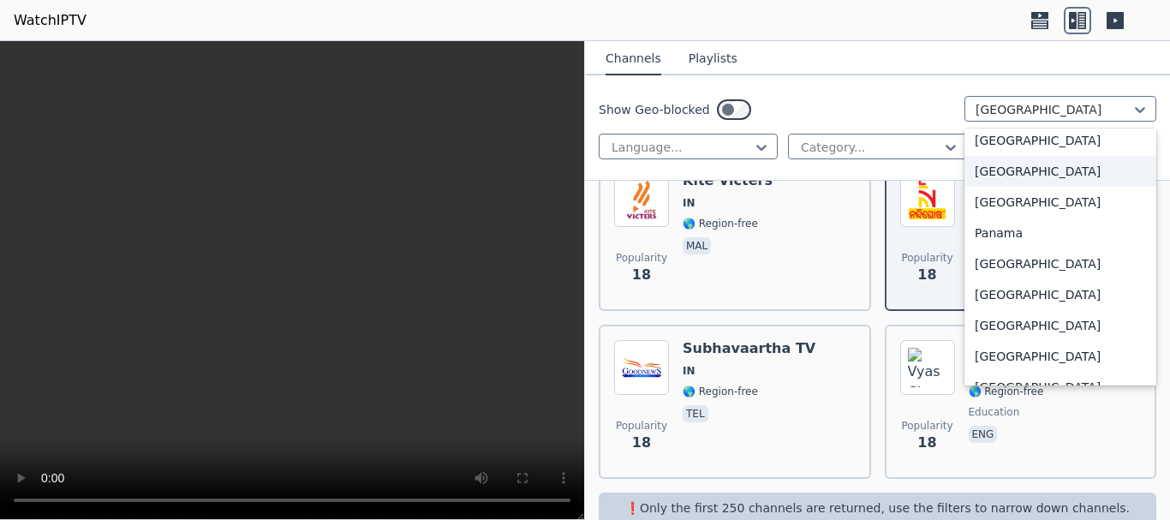
click at [1014, 175] on div "[GEOGRAPHIC_DATA]" at bounding box center [1060, 171] width 192 height 31
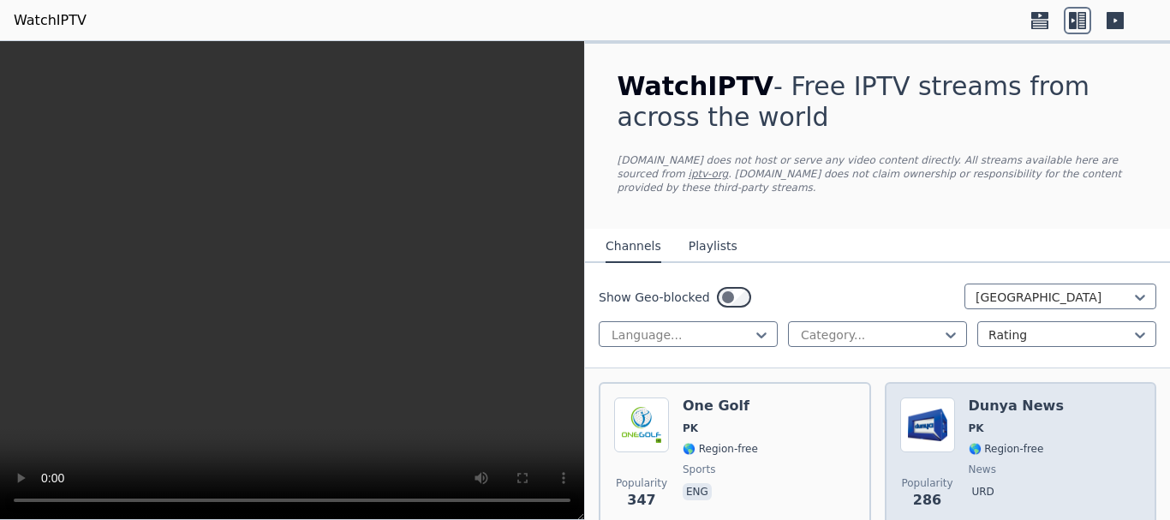
scroll to position [86, 0]
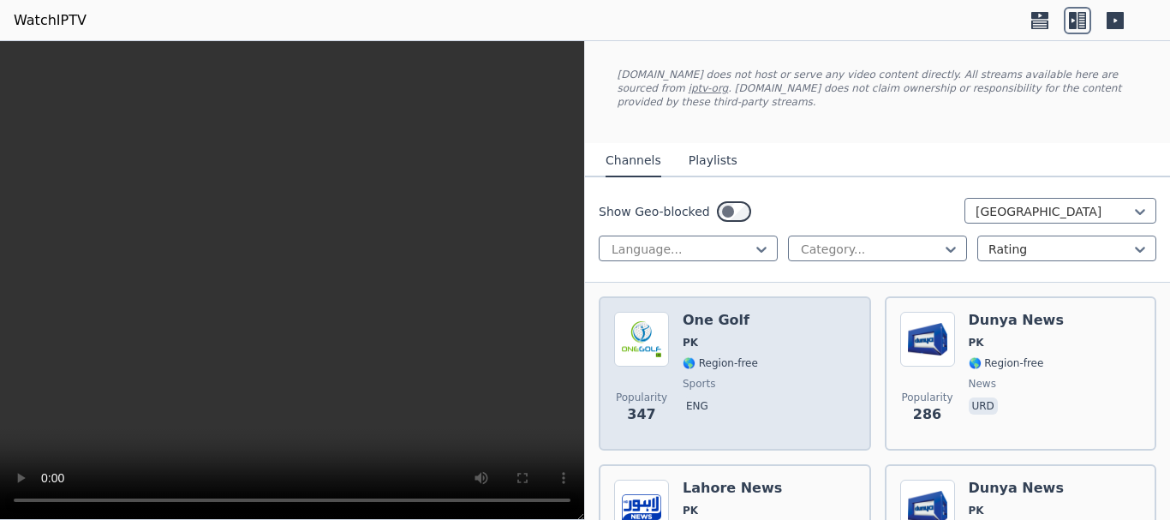
click at [766, 350] on div "Popularity 347 One Golf PK 🌎 Region-free sports eng" at bounding box center [734, 373] width 241 height 123
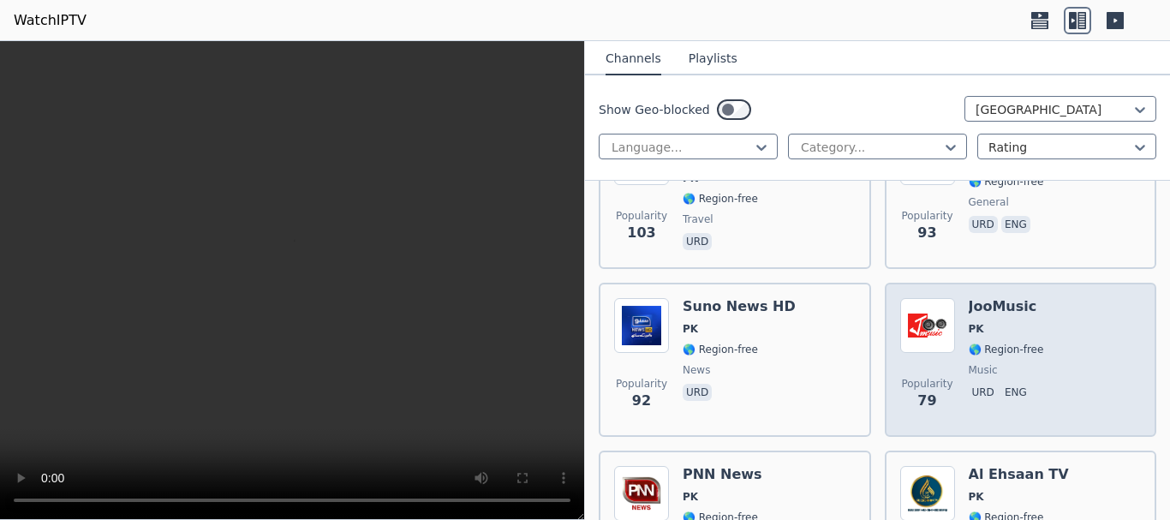
scroll to position [1027, 0]
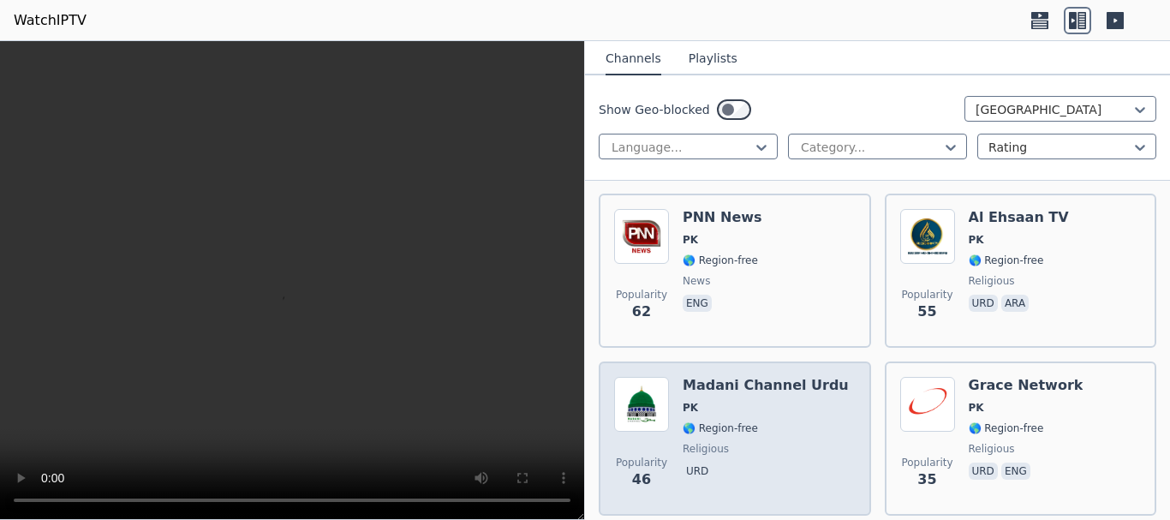
click at [815, 378] on h6 "Madani Channel Urdu" at bounding box center [765, 385] width 166 height 17
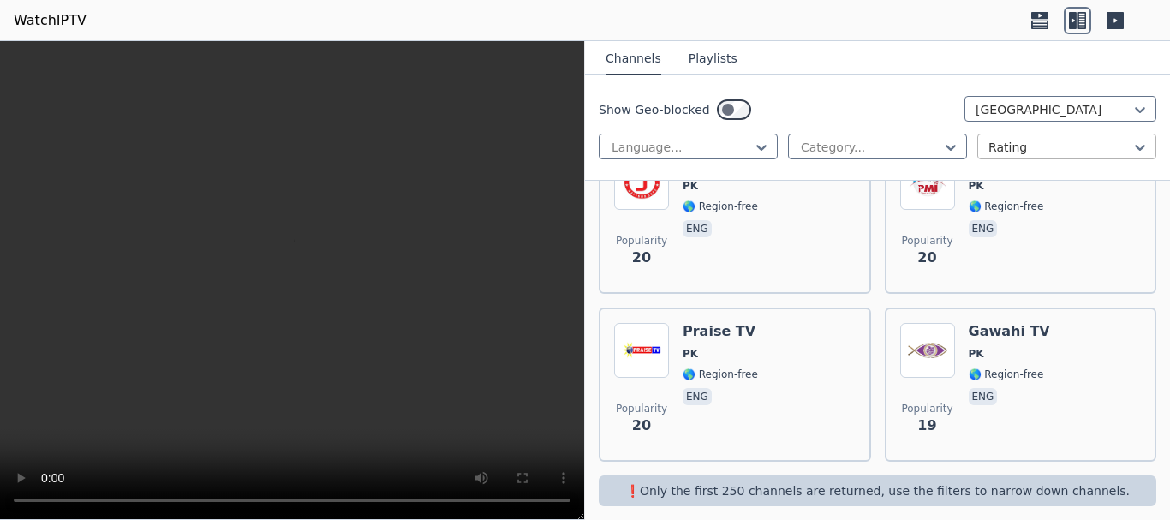
scroll to position [1410, 0]
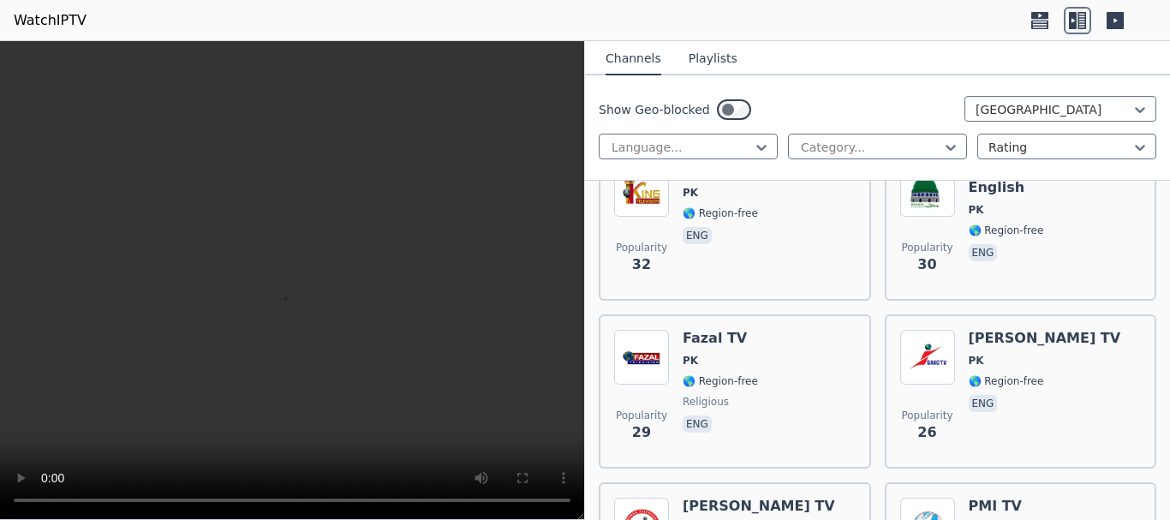
click at [1113, 24] on icon at bounding box center [1114, 20] width 17 height 17
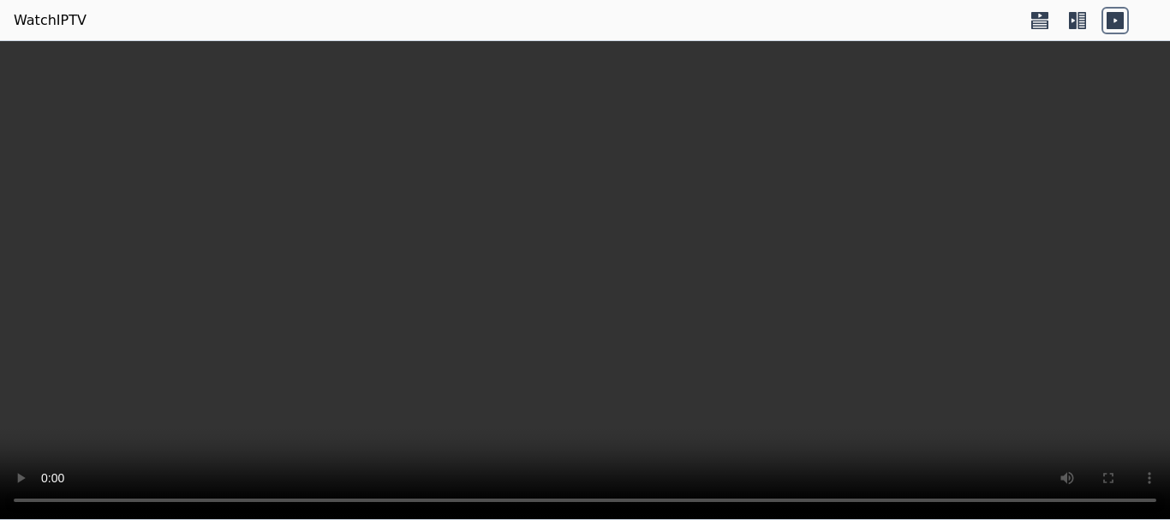
click at [1113, 24] on icon at bounding box center [1114, 20] width 17 height 17
click at [1075, 15] on icon at bounding box center [1073, 20] width 8 height 17
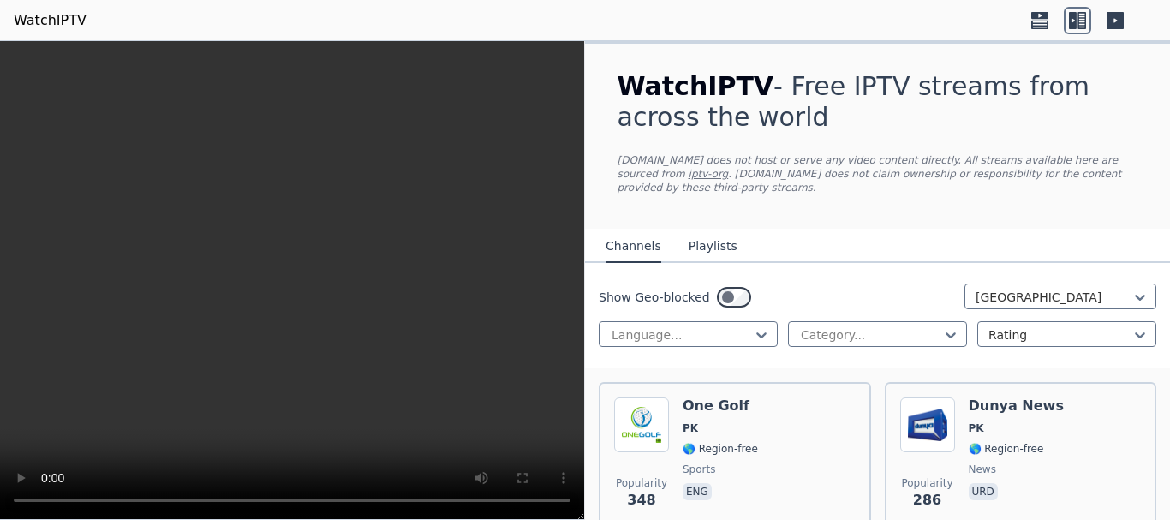
scroll to position [171, 0]
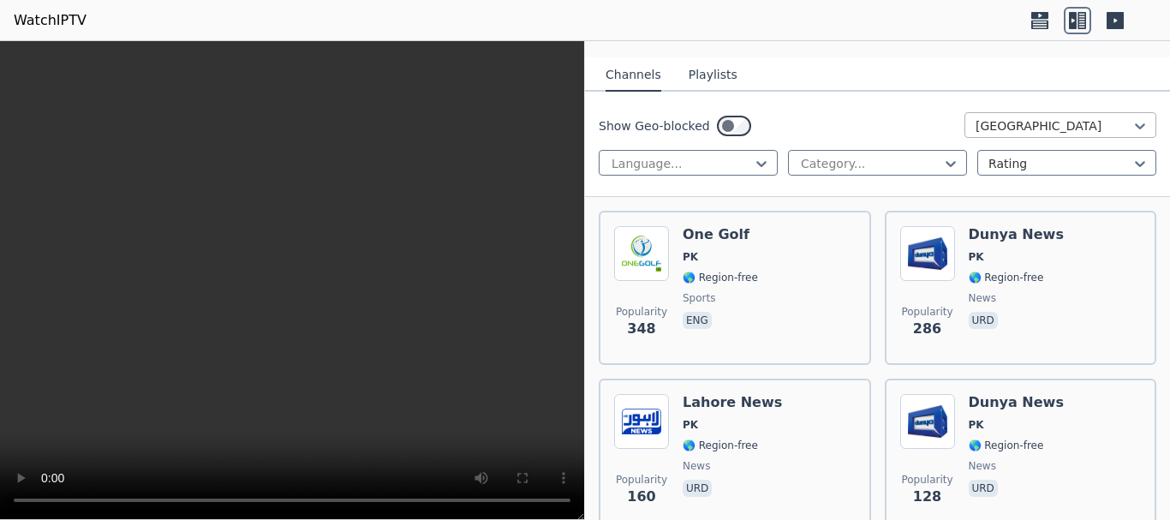
click at [1042, 117] on div at bounding box center [1053, 125] width 156 height 17
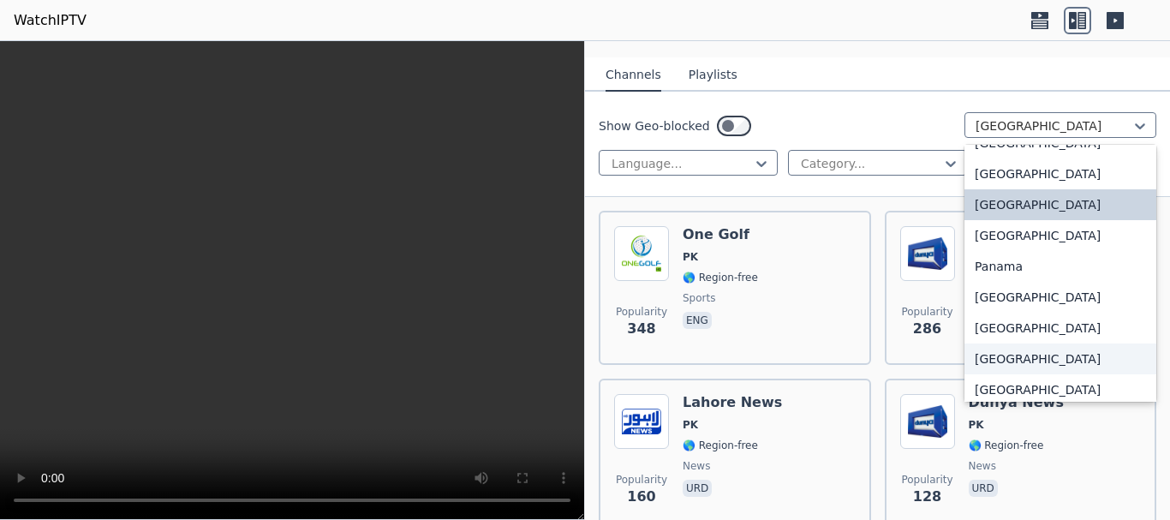
scroll to position [4493, 0]
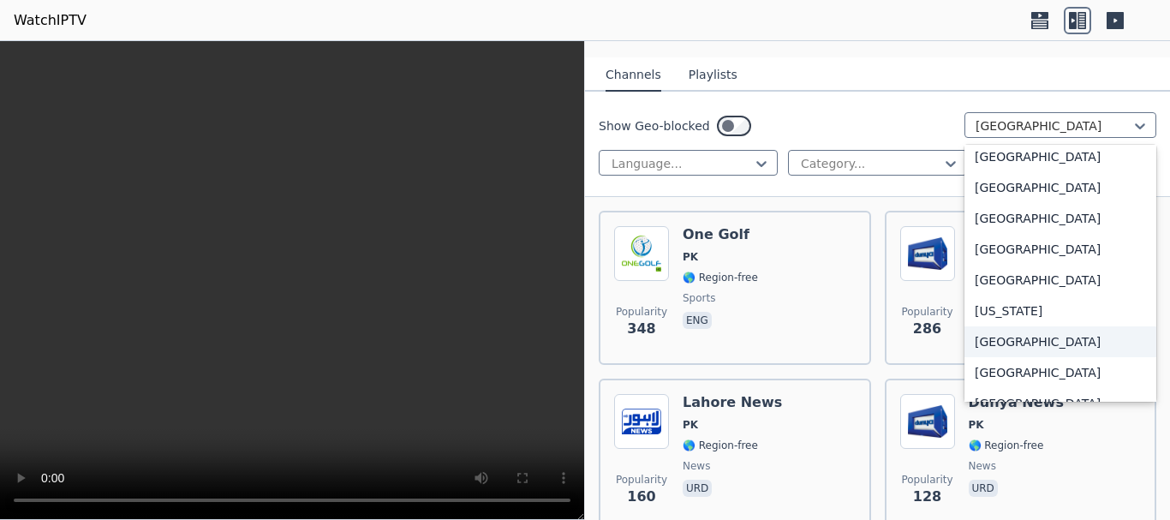
click at [1031, 331] on div "[GEOGRAPHIC_DATA]" at bounding box center [1060, 341] width 192 height 31
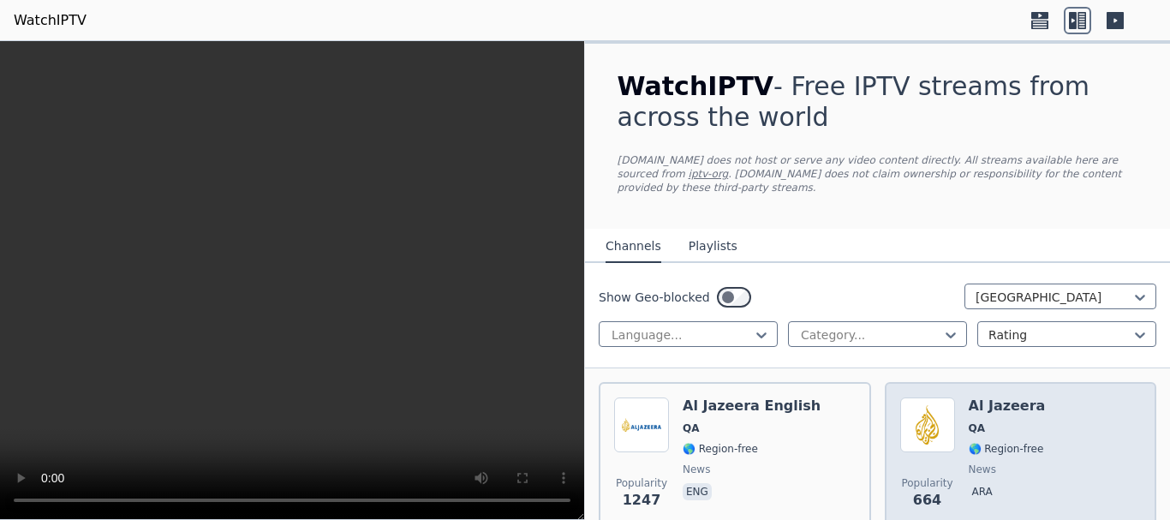
scroll to position [171, 0]
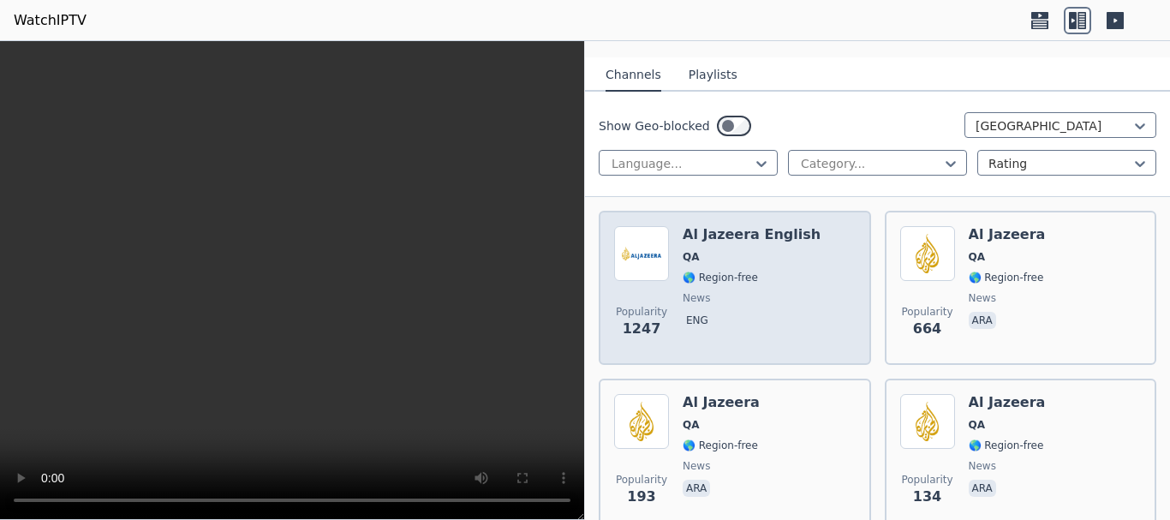
click at [753, 271] on span "🌎 Region-free" at bounding box center [751, 278] width 138 height 14
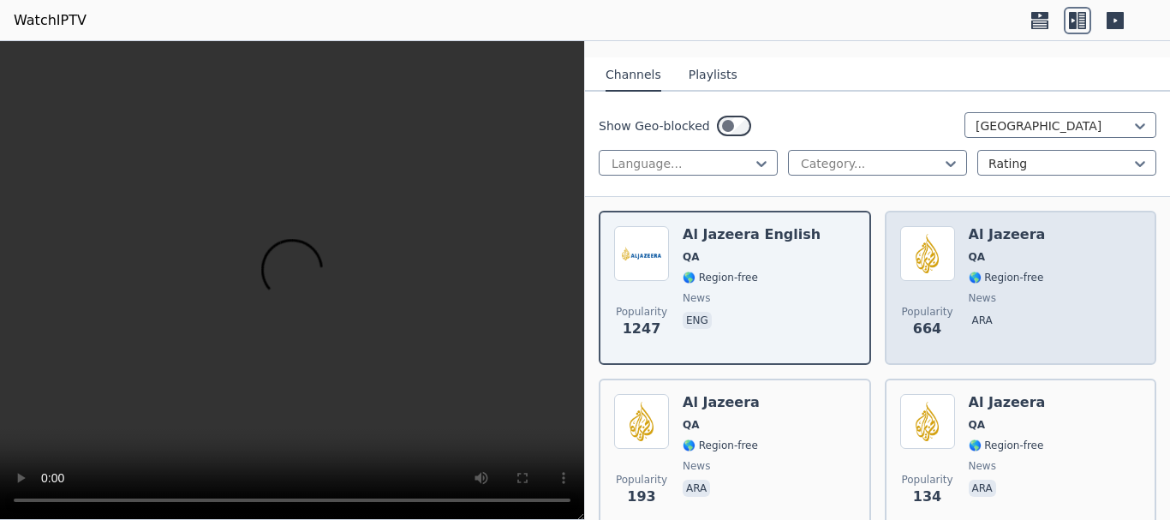
click at [992, 250] on span "QA" at bounding box center [1006, 257] width 77 height 14
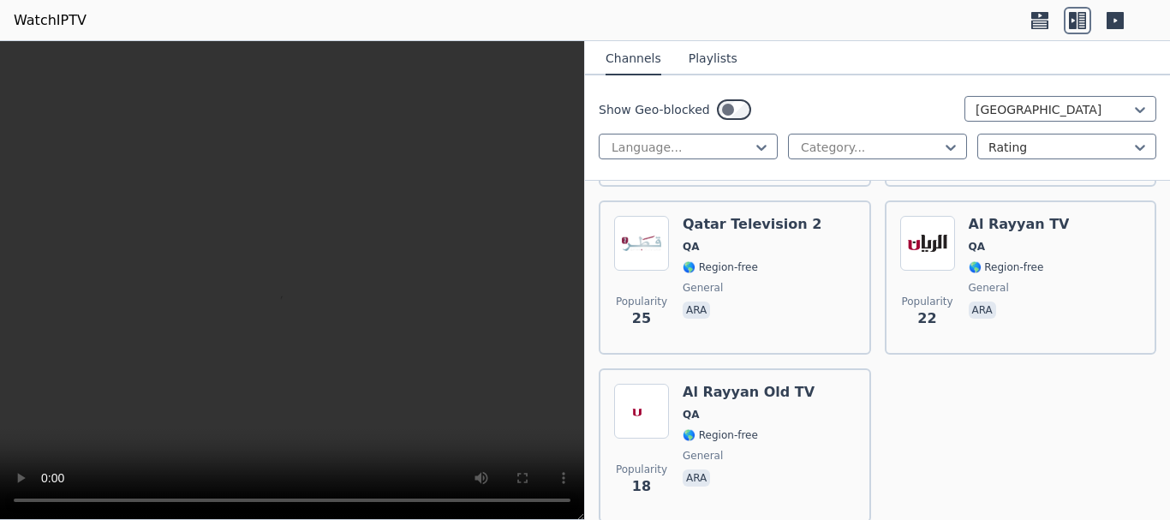
scroll to position [1431, 0]
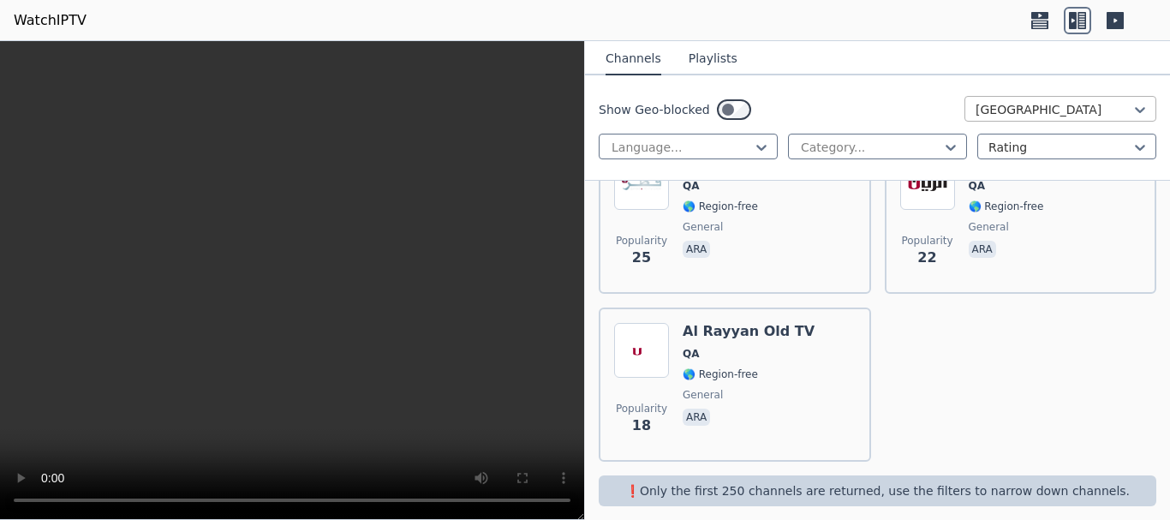
click at [1015, 118] on div "[GEOGRAPHIC_DATA]" at bounding box center [1060, 109] width 192 height 26
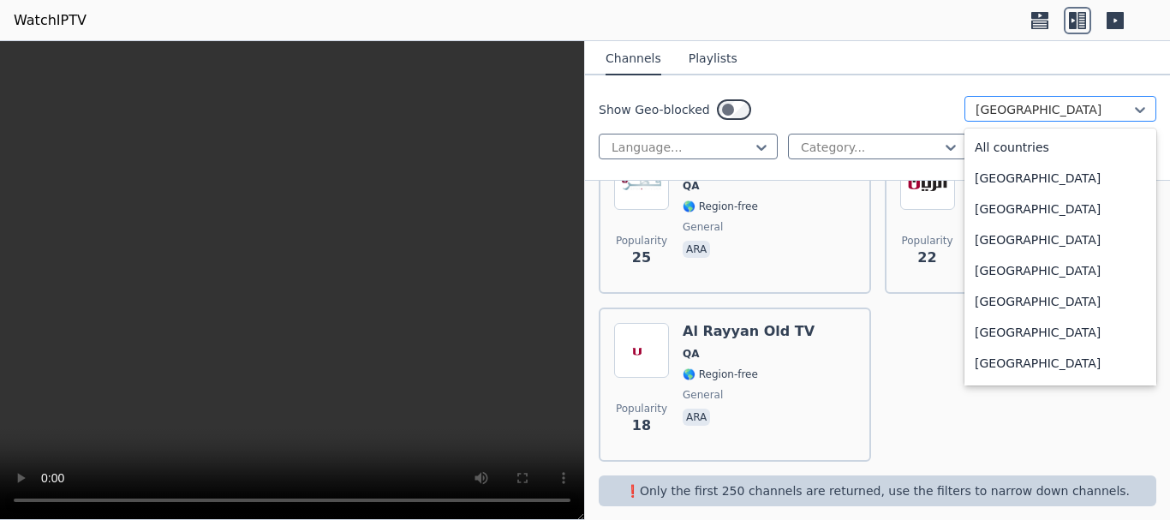
scroll to position [4459, 0]
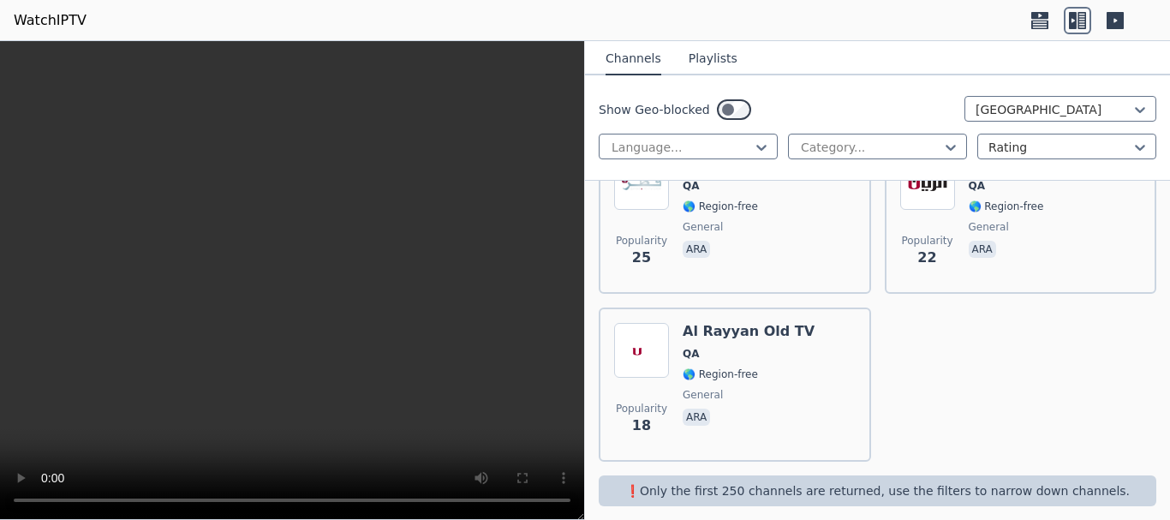
click at [44, 23] on link "WatchIPTV" at bounding box center [50, 20] width 73 height 21
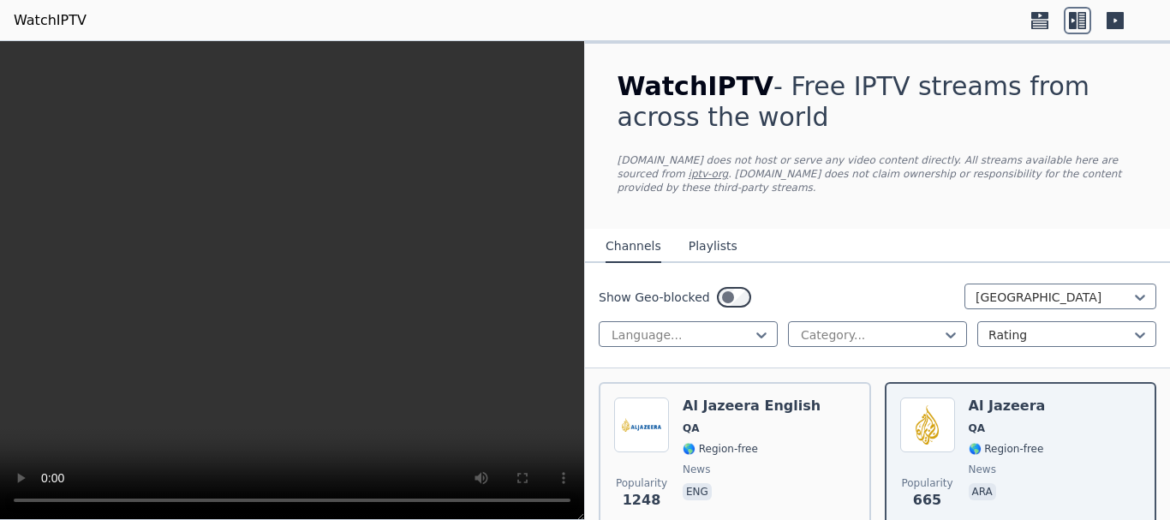
click at [44, 23] on link "WatchIPTV" at bounding box center [50, 20] width 73 height 21
